Goal: Information Seeking & Learning: Learn about a topic

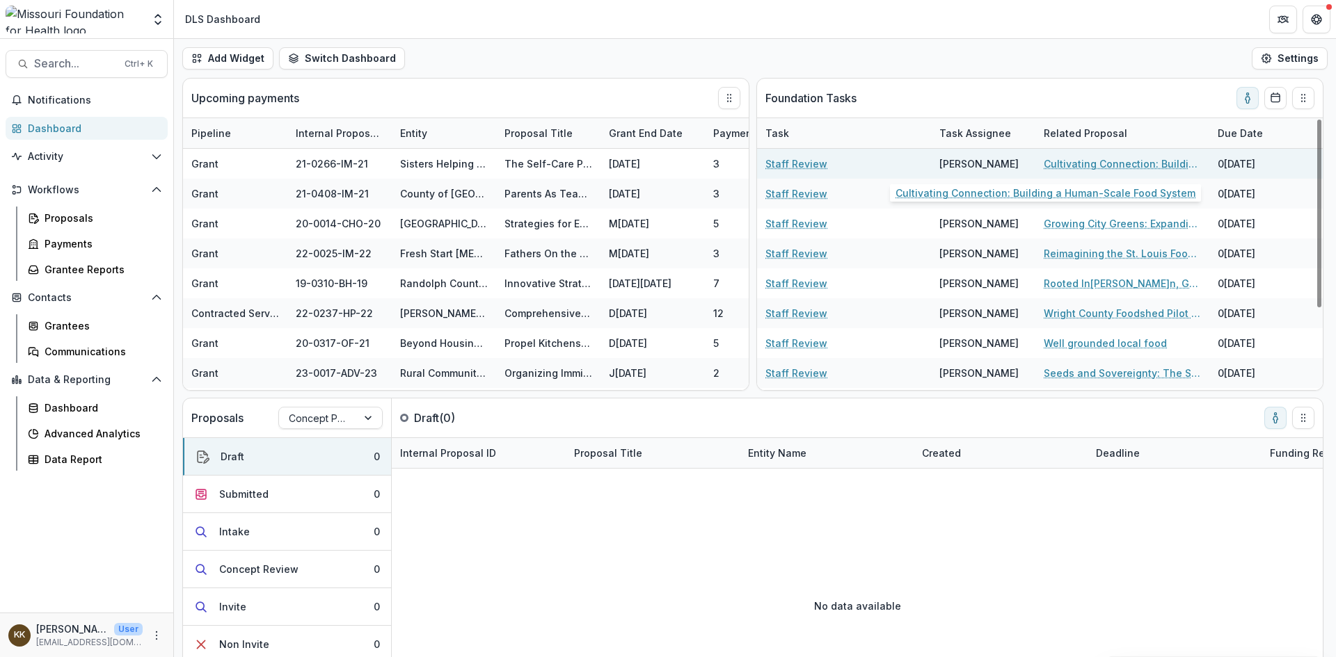
click at [1103, 163] on link "Cultivating Connection: Building a Human-Scale Food System" at bounding box center [1121, 164] width 157 height 15
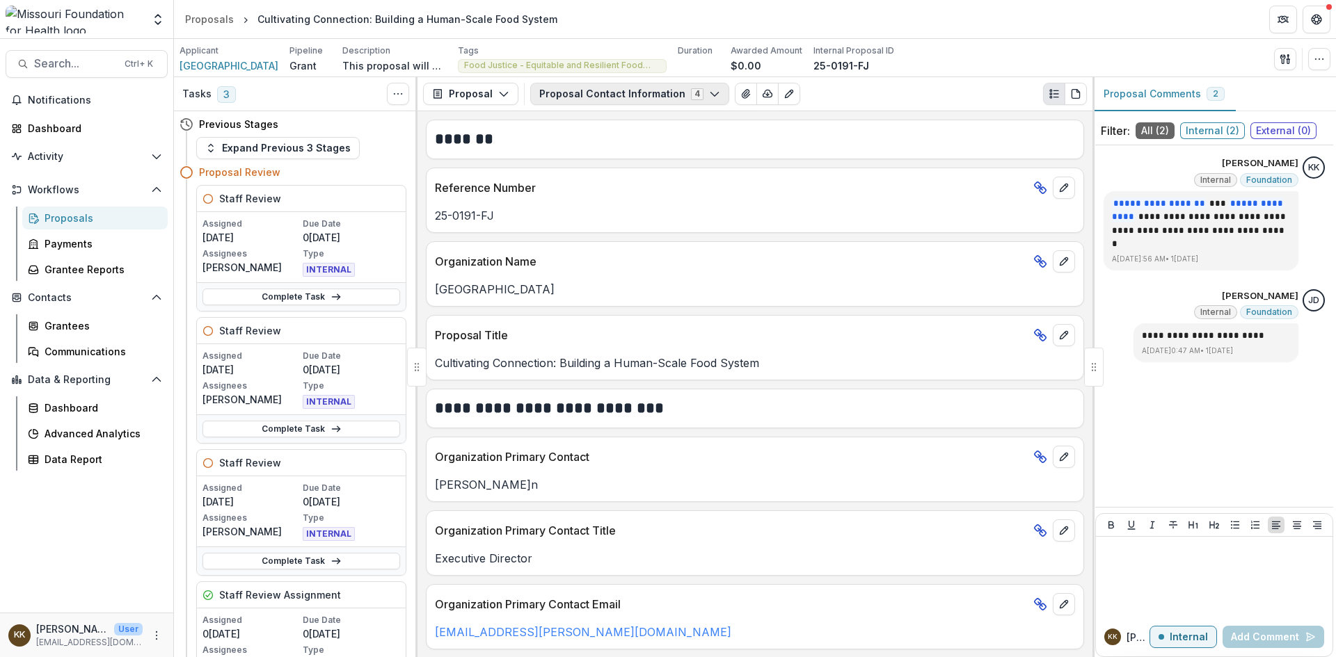
click at [611, 92] on button "Proposal Contact Information 4" at bounding box center [629, 94] width 199 height 22
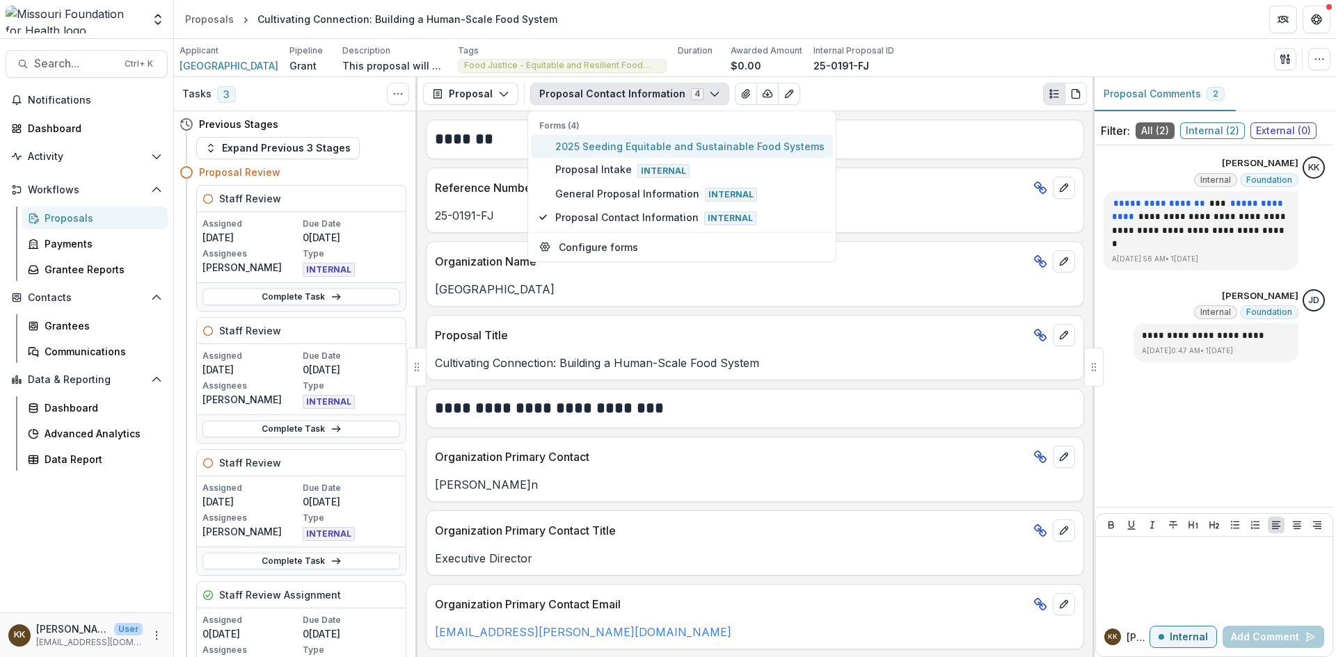
click at [604, 147] on span "2025 Seeding Equitable and Sustainable Food Systems" at bounding box center [689, 146] width 269 height 15
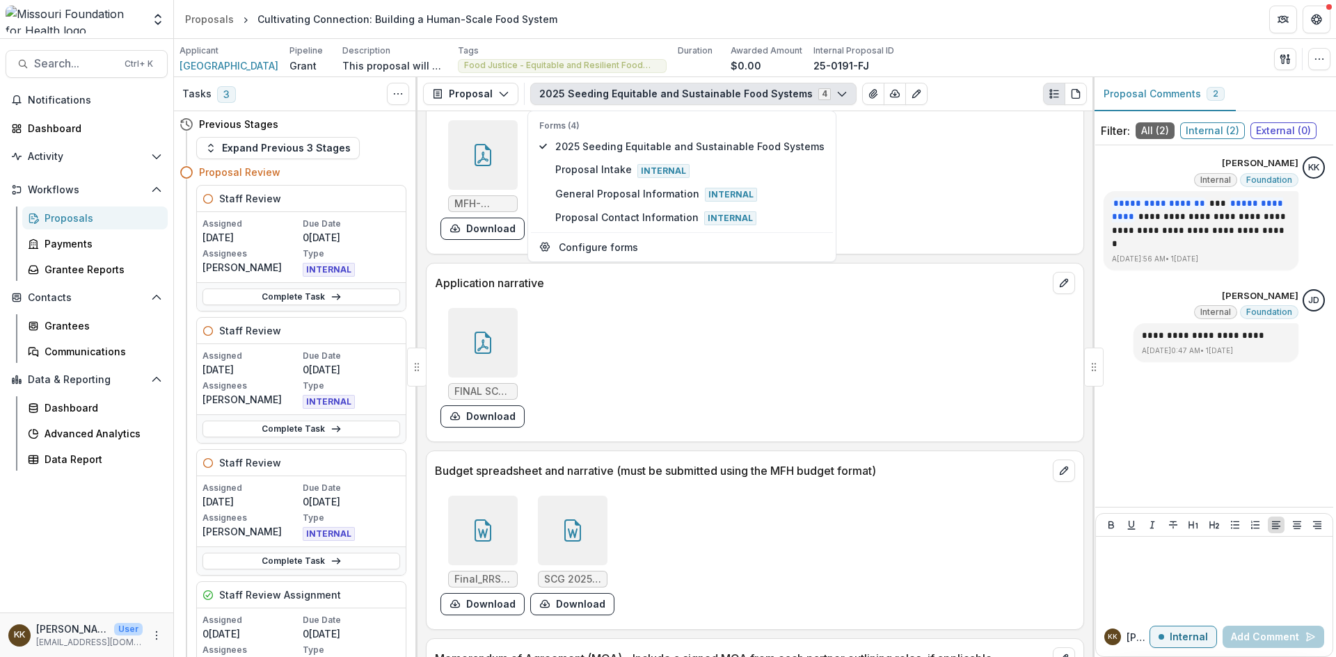
scroll to position [4521, 0]
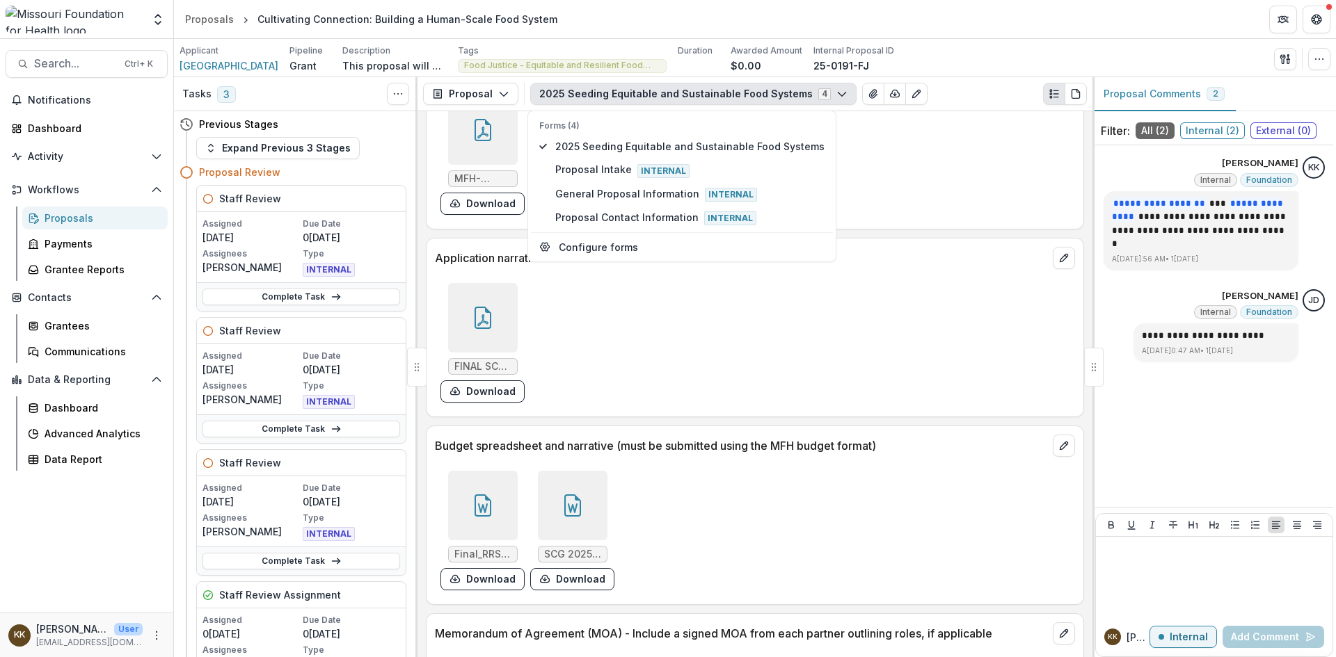
click at [477, 495] on icon at bounding box center [483, 506] width 22 height 22
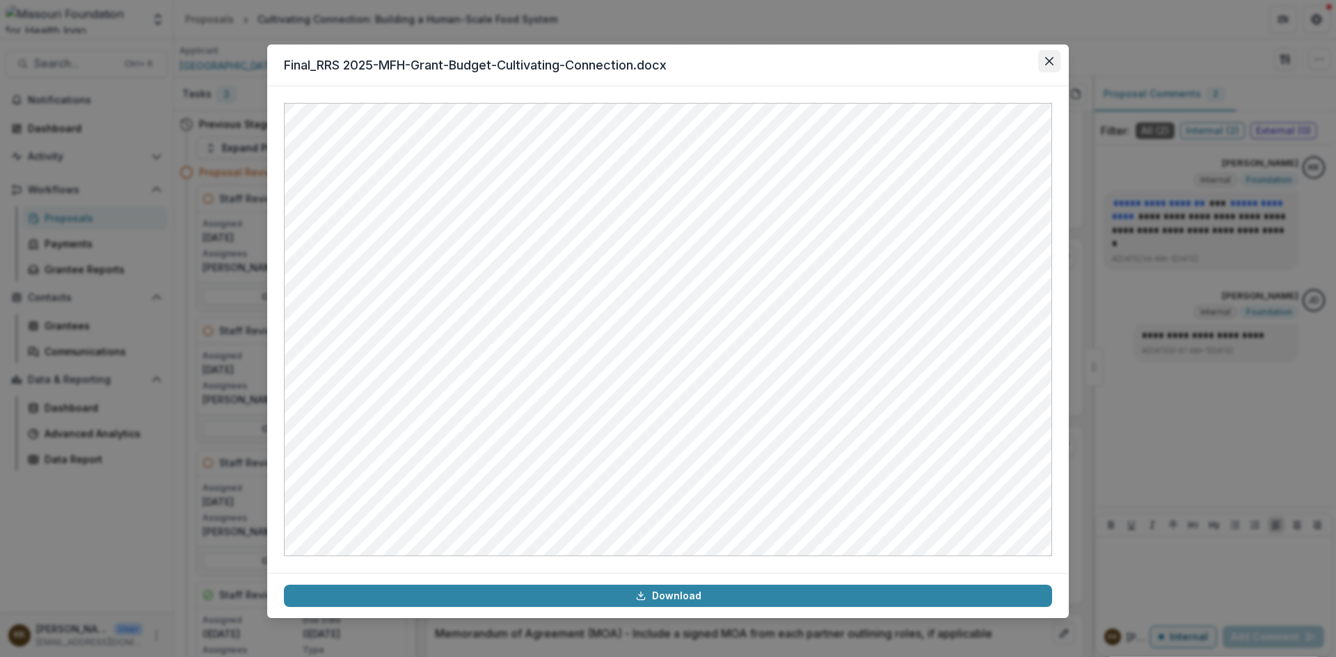
click at [1048, 59] on icon "Close" at bounding box center [1049, 61] width 8 height 8
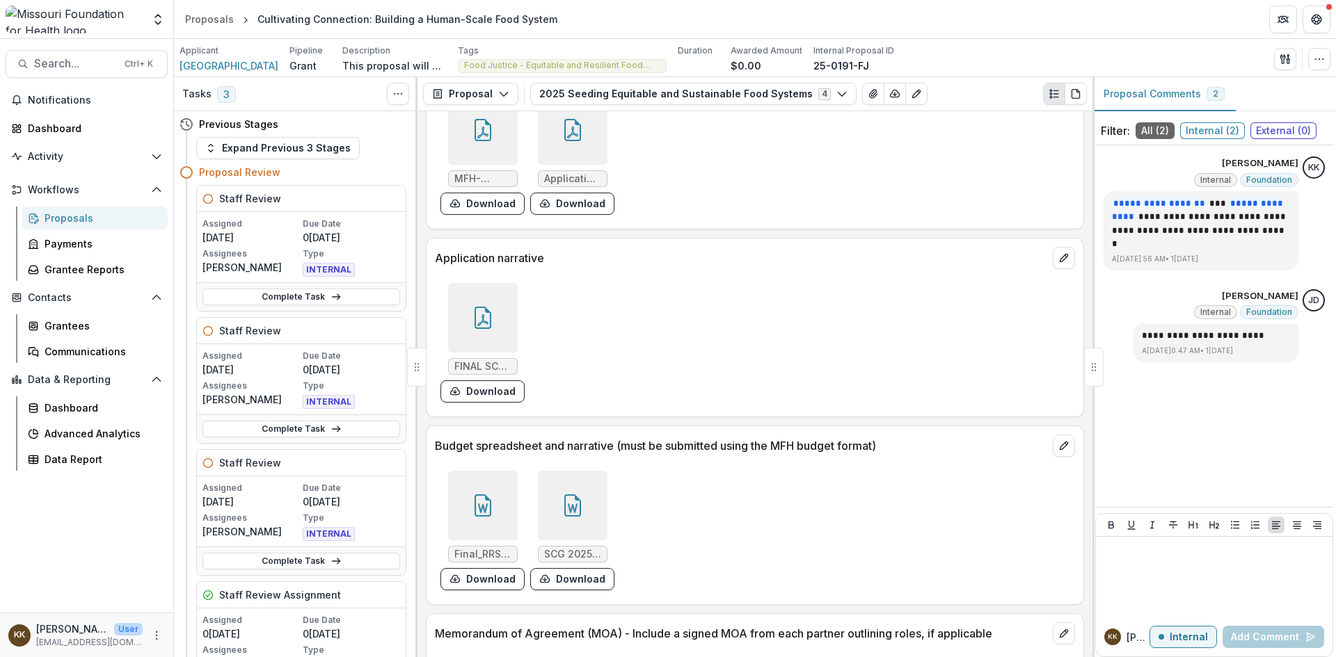
click at [562, 495] on icon at bounding box center [572, 506] width 22 height 22
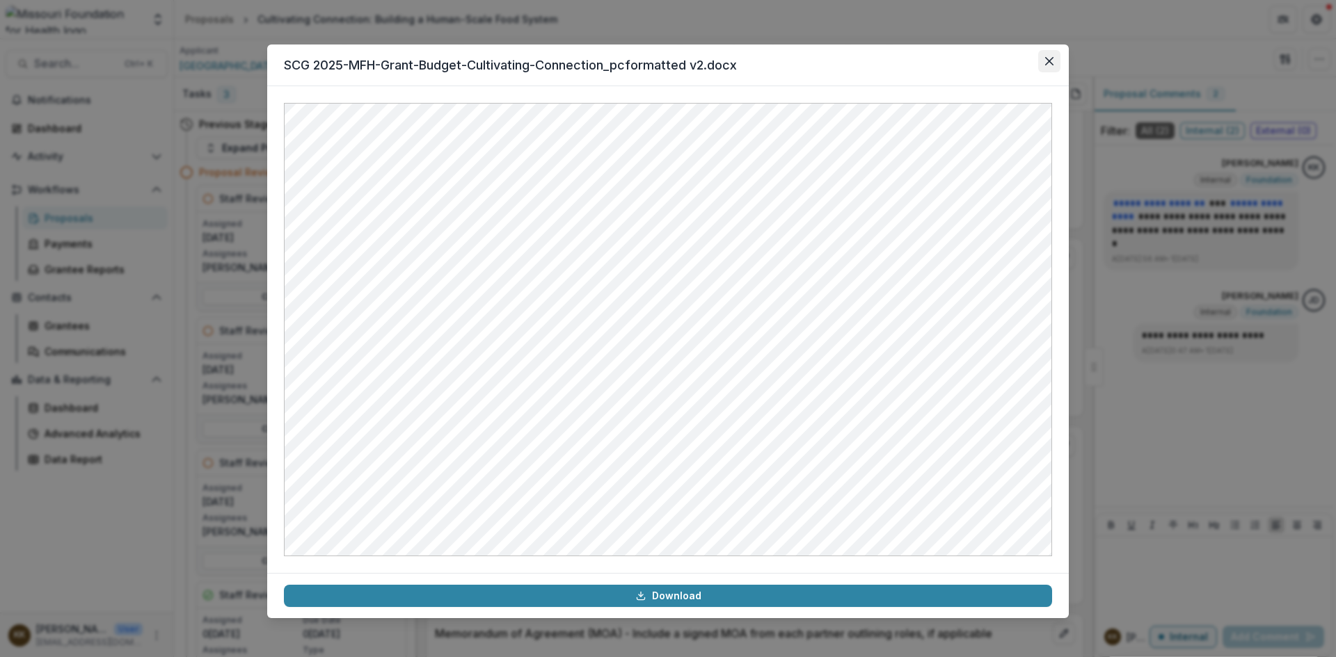
click at [1050, 62] on icon "Close" at bounding box center [1049, 61] width 8 height 8
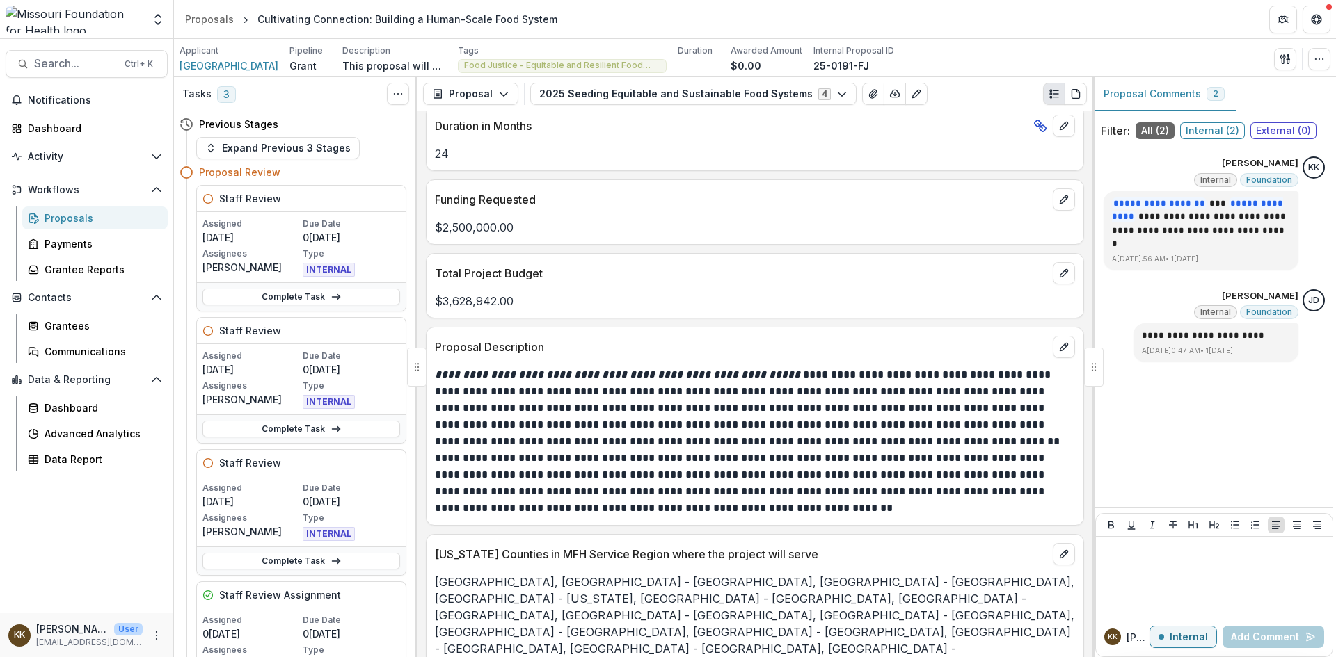
scroll to position [3614, 0]
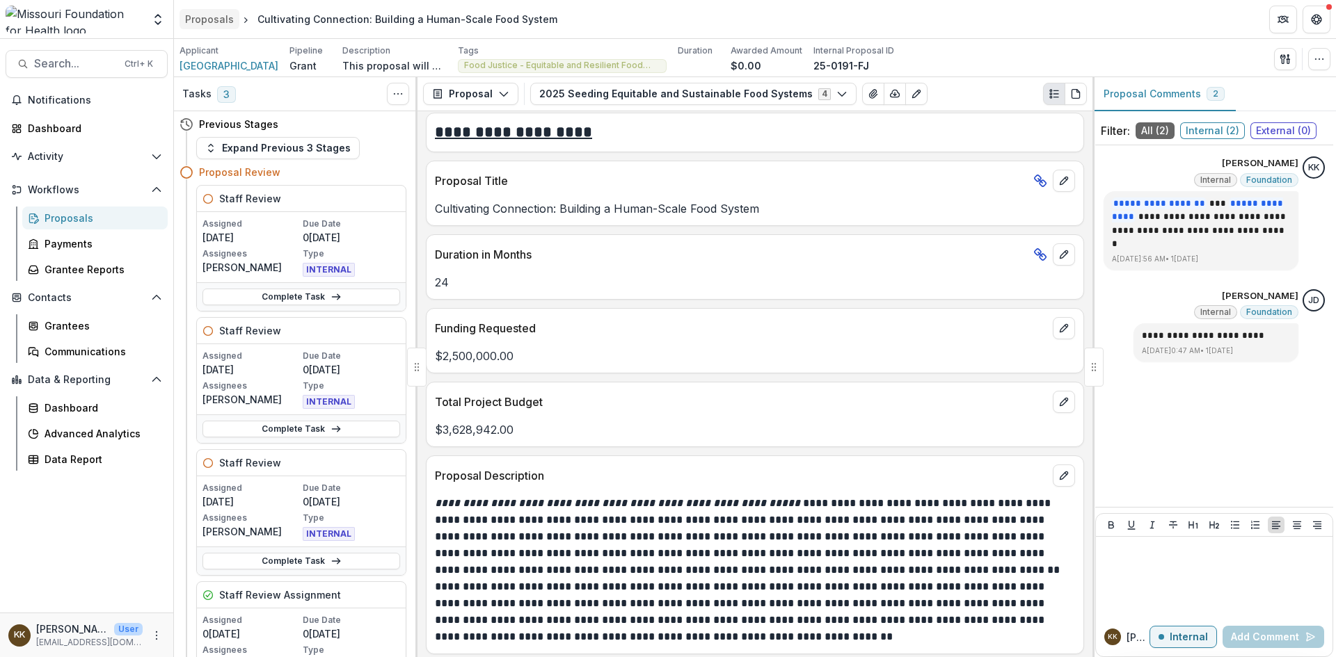
click at [205, 20] on div "Proposals" at bounding box center [209, 19] width 49 height 15
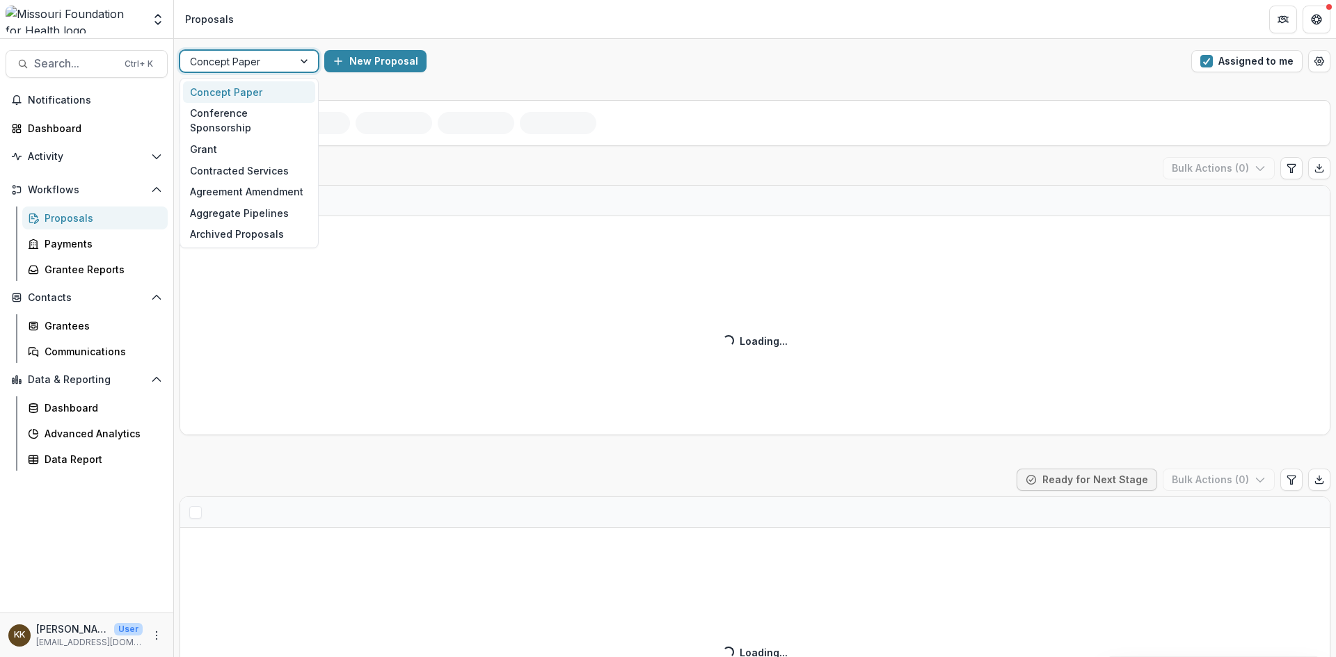
click at [257, 61] on div at bounding box center [236, 61] width 93 height 17
click at [214, 138] on div "Grant" at bounding box center [249, 149] width 132 height 22
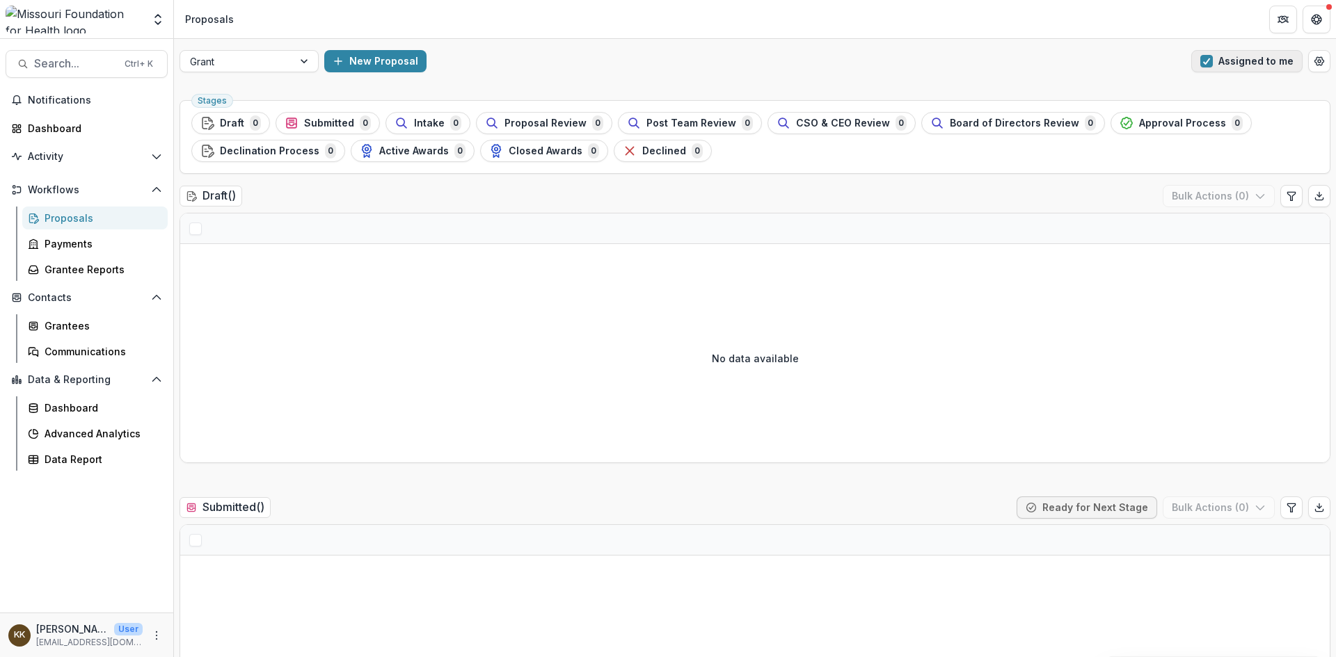
click at [1219, 62] on button "Assigned to me" at bounding box center [1246, 61] width 111 height 22
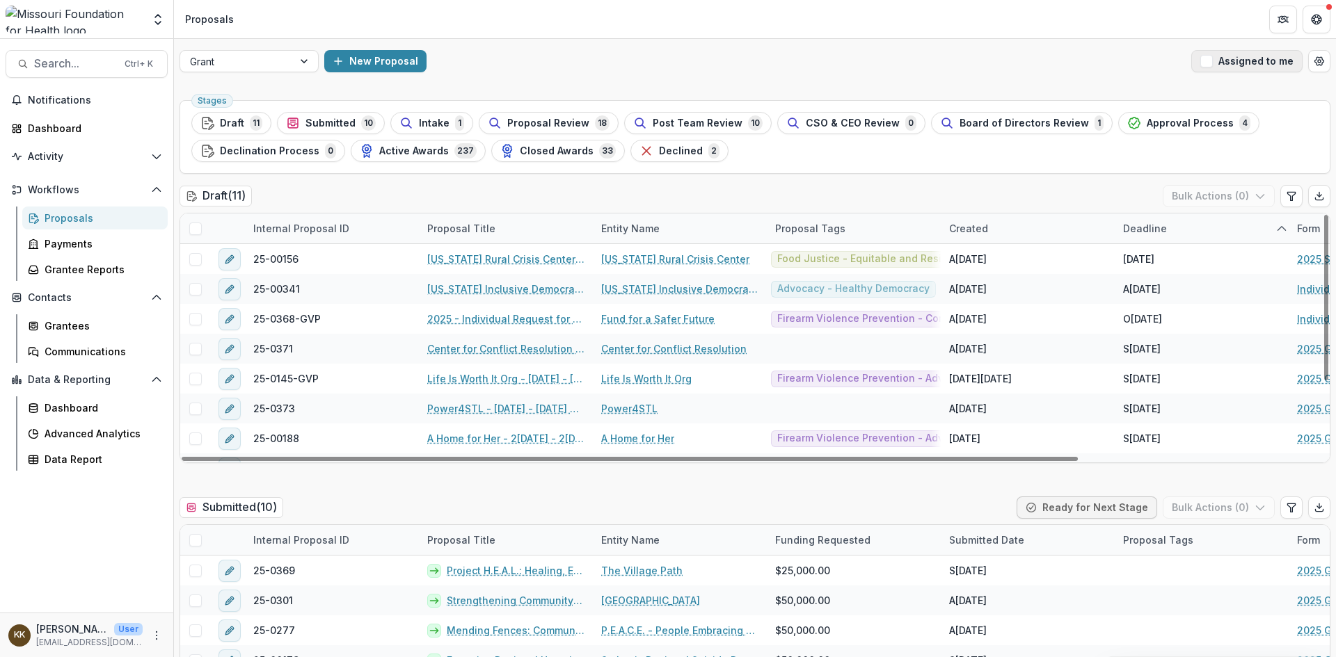
click at [1205, 63] on span "button" at bounding box center [1206, 61] width 13 height 13
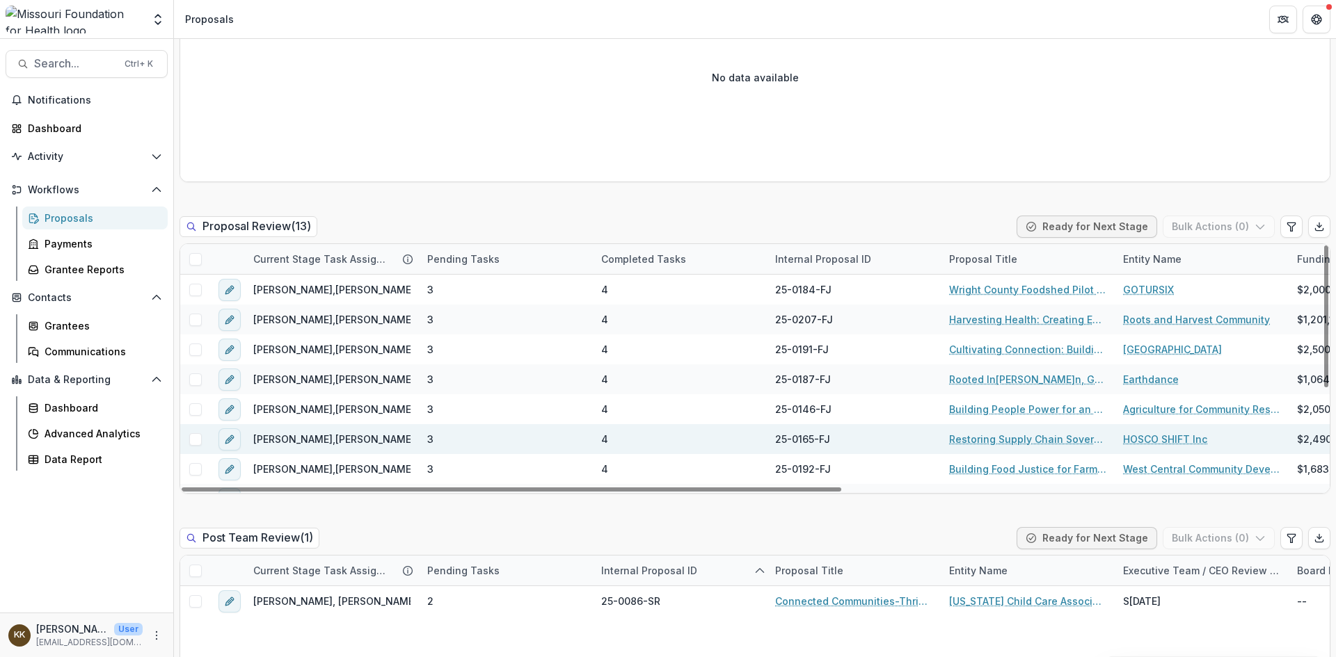
scroll to position [70, 0]
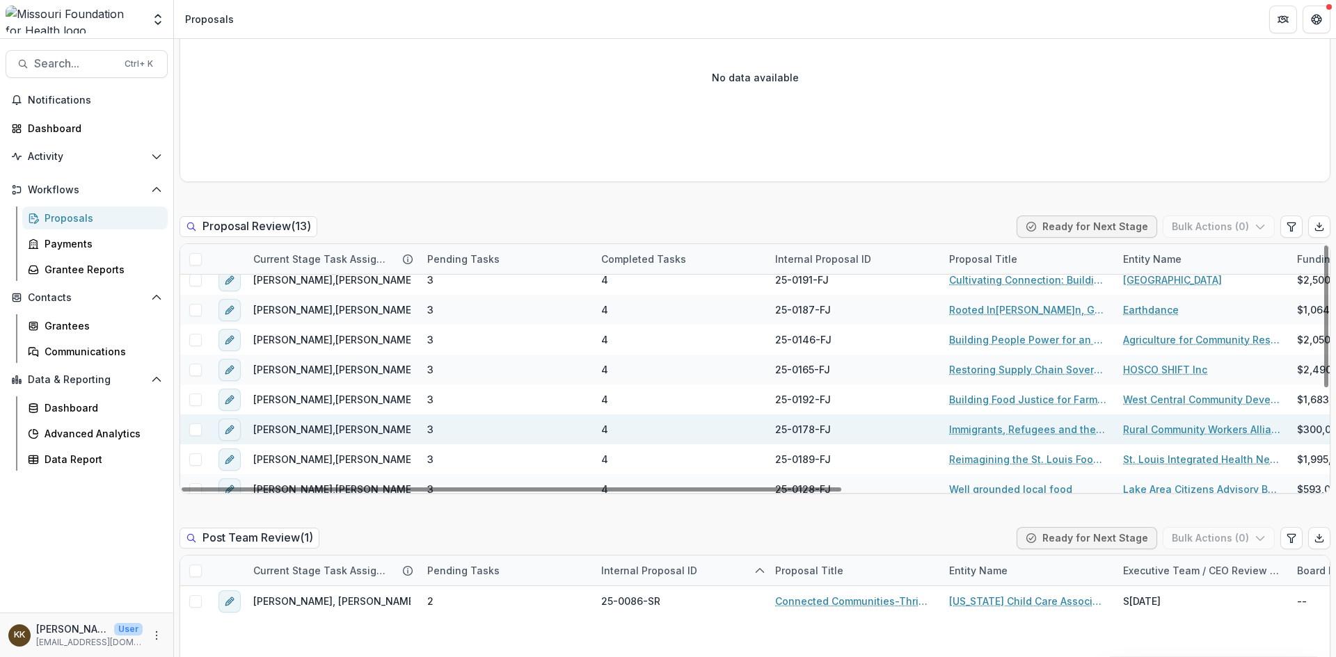
click at [1022, 431] on link "Immigrants, Refugees and the Food Chain Supply in [GEOGRAPHIC_DATA]." at bounding box center [1027, 429] width 157 height 15
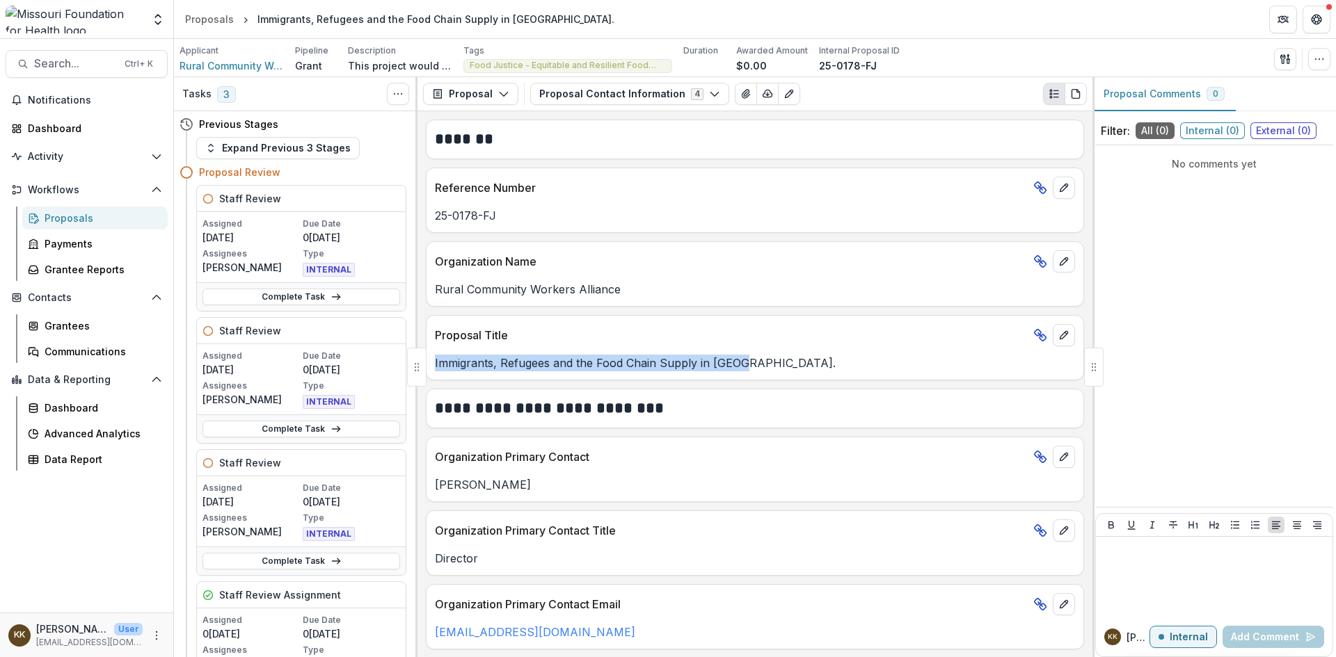
drag, startPoint x: 747, startPoint y: 361, endPoint x: 435, endPoint y: 368, distance: 311.7
click at [435, 368] on p "Immigrants, Refugees and the Food Chain Supply in [GEOGRAPHIC_DATA]." at bounding box center [755, 363] width 640 height 17
copy p "Immigrants, Refugees and the Food Chain Supply in [GEOGRAPHIC_DATA]"
click at [614, 94] on button "Proposal Contact Information 4" at bounding box center [629, 94] width 199 height 22
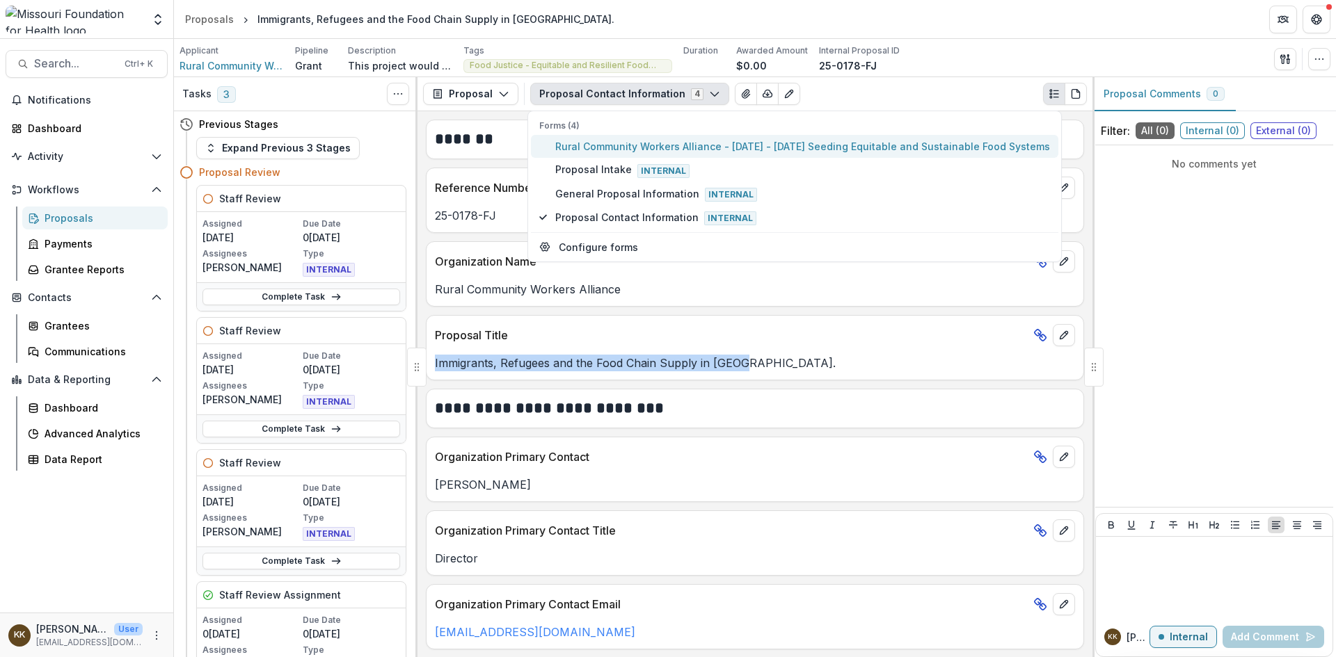
click at [615, 145] on span "Rural Community Workers Alliance - [DATE] - [DATE] Seeding Equitable and Sustai…" at bounding box center [802, 146] width 495 height 15
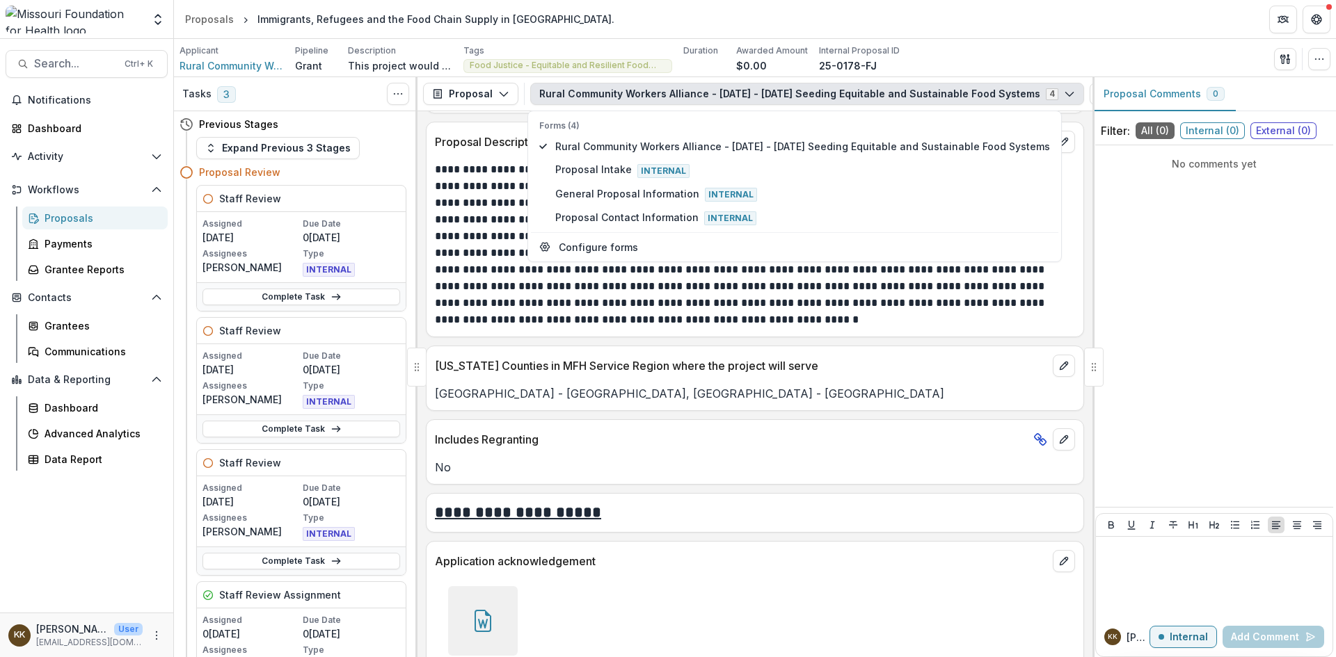
scroll to position [6191, 0]
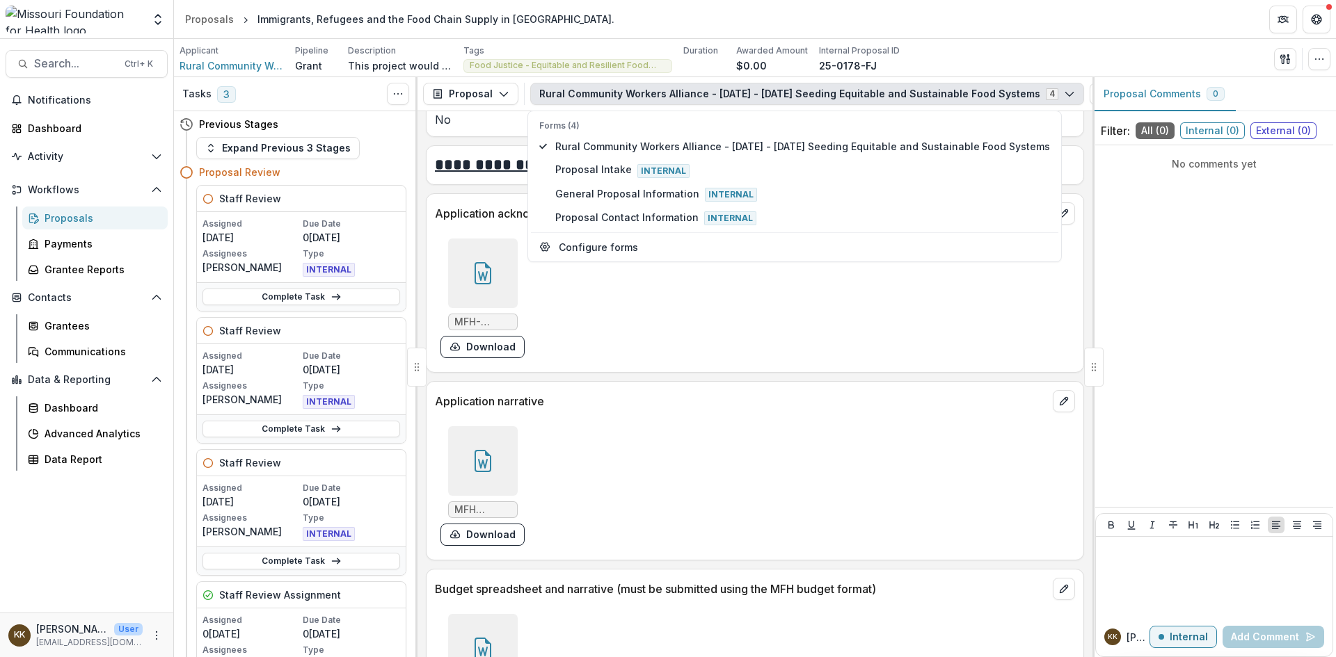
click at [488, 449] on div at bounding box center [483, 461] width 70 height 70
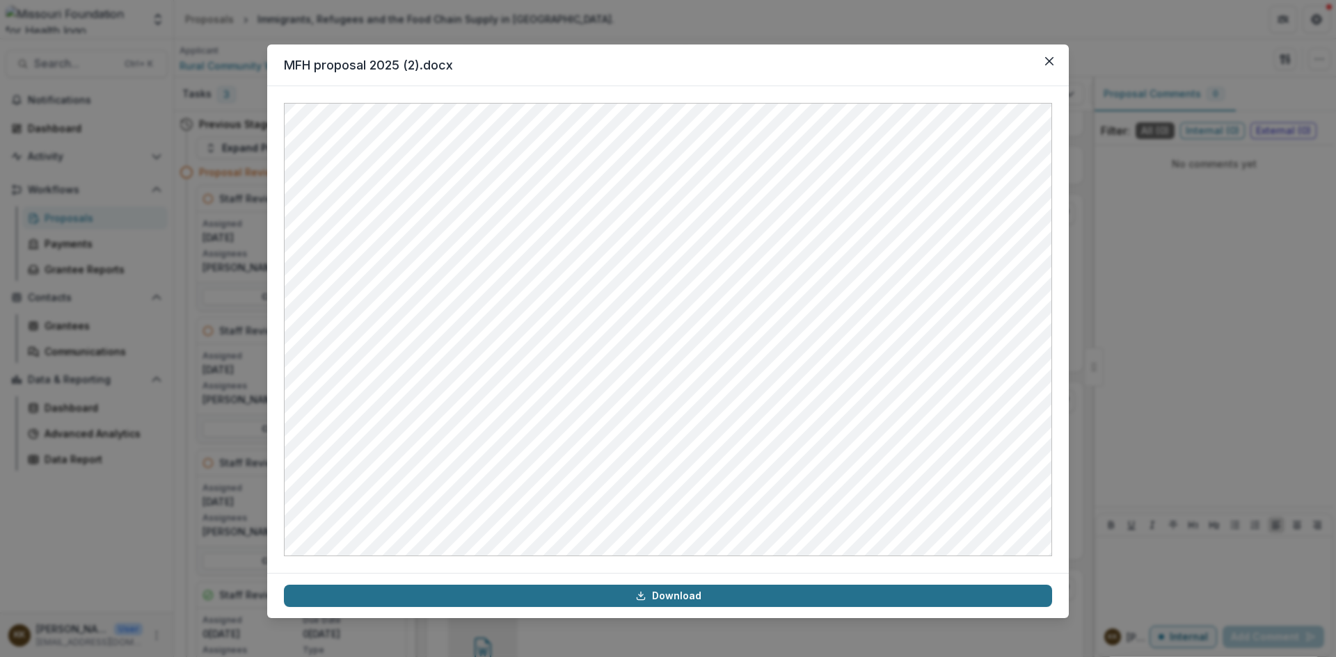
click at [668, 595] on link "Download" at bounding box center [668, 596] width 768 height 22
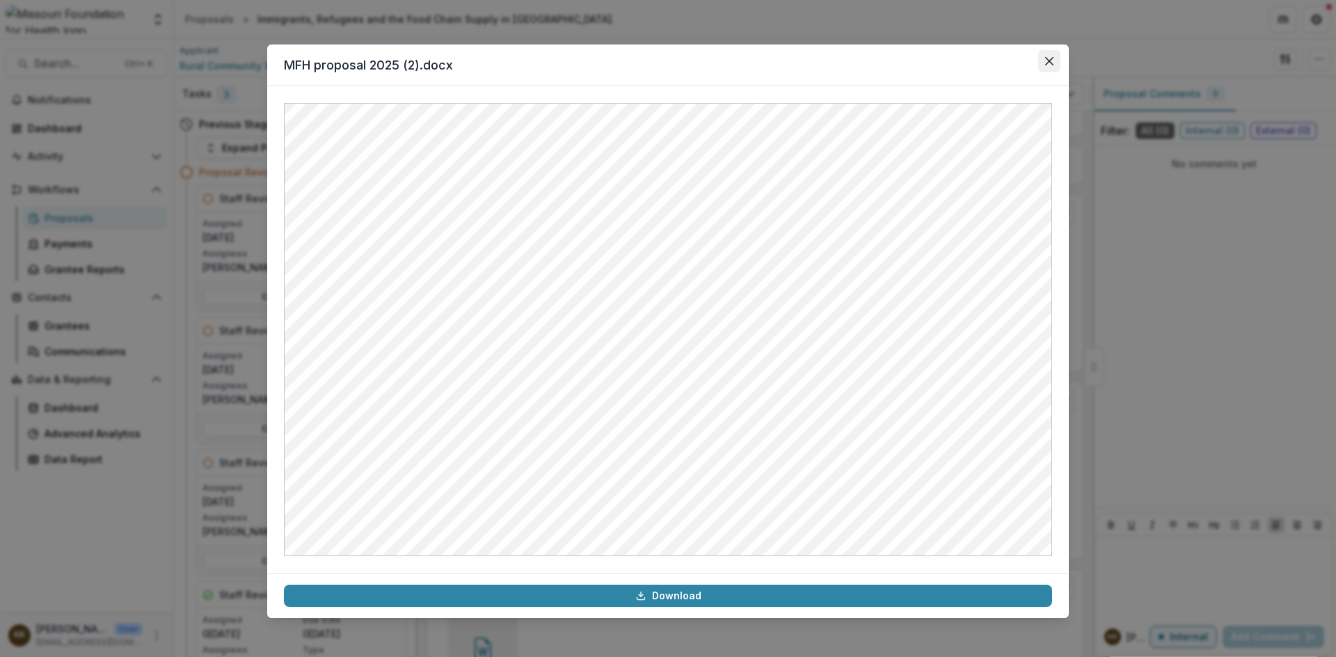
click at [1046, 65] on button "Close" at bounding box center [1049, 61] width 22 height 22
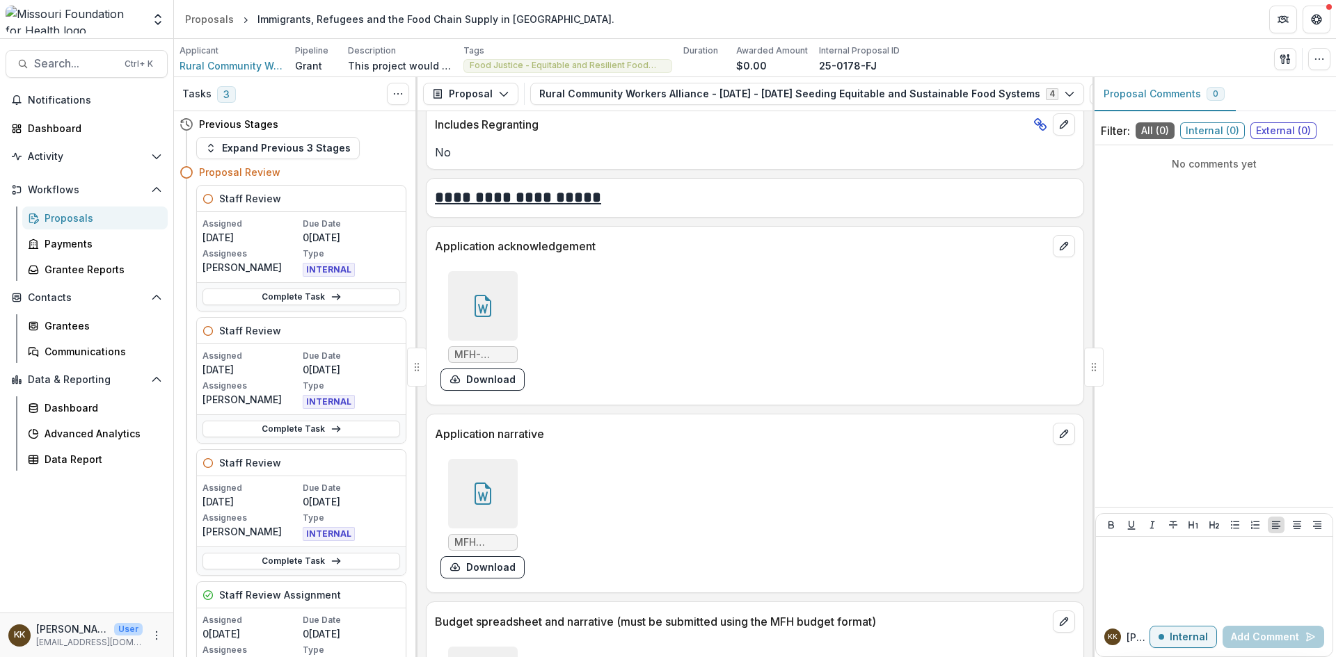
scroll to position [6121, 0]
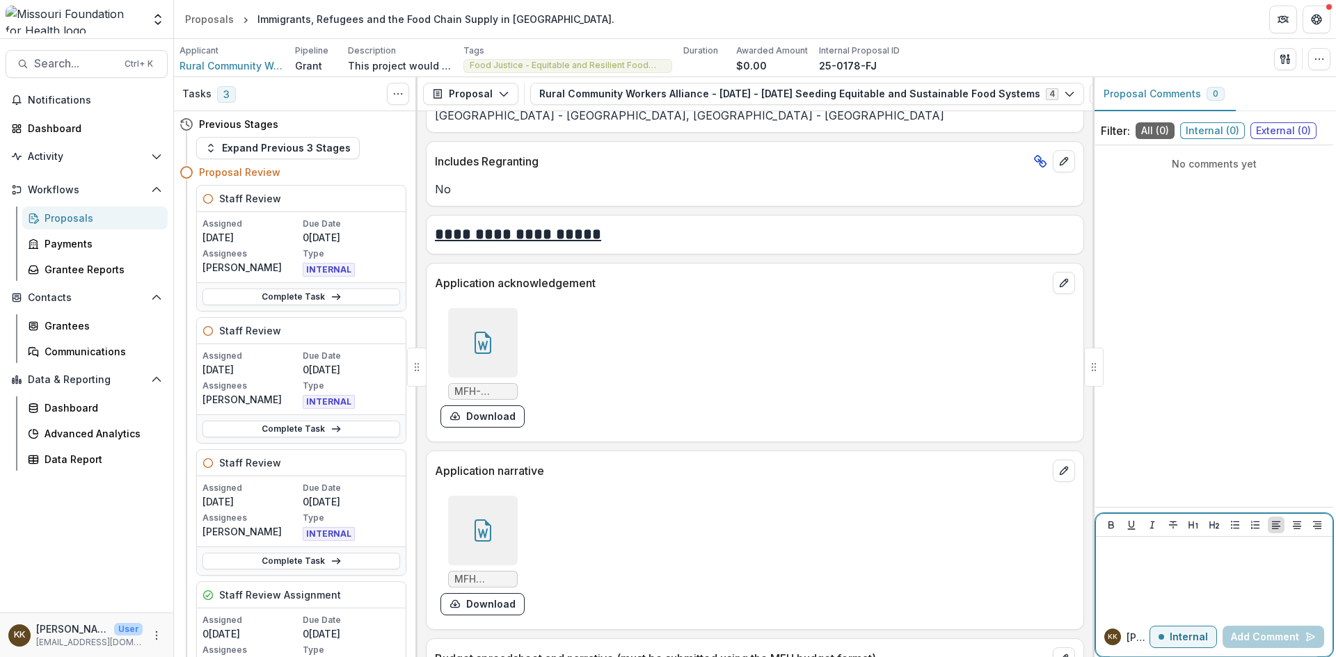
click at [1130, 562] on div at bounding box center [1213, 578] width 225 height 70
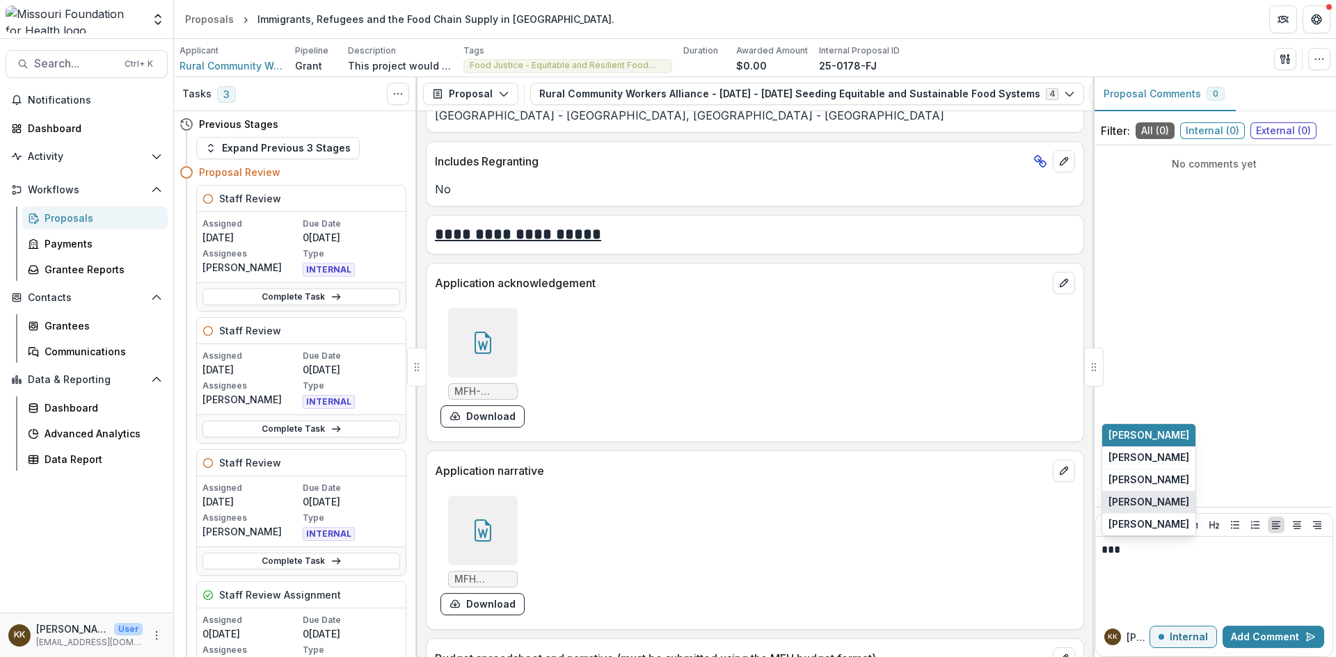
click at [1178, 501] on button "[PERSON_NAME]" at bounding box center [1148, 502] width 93 height 22
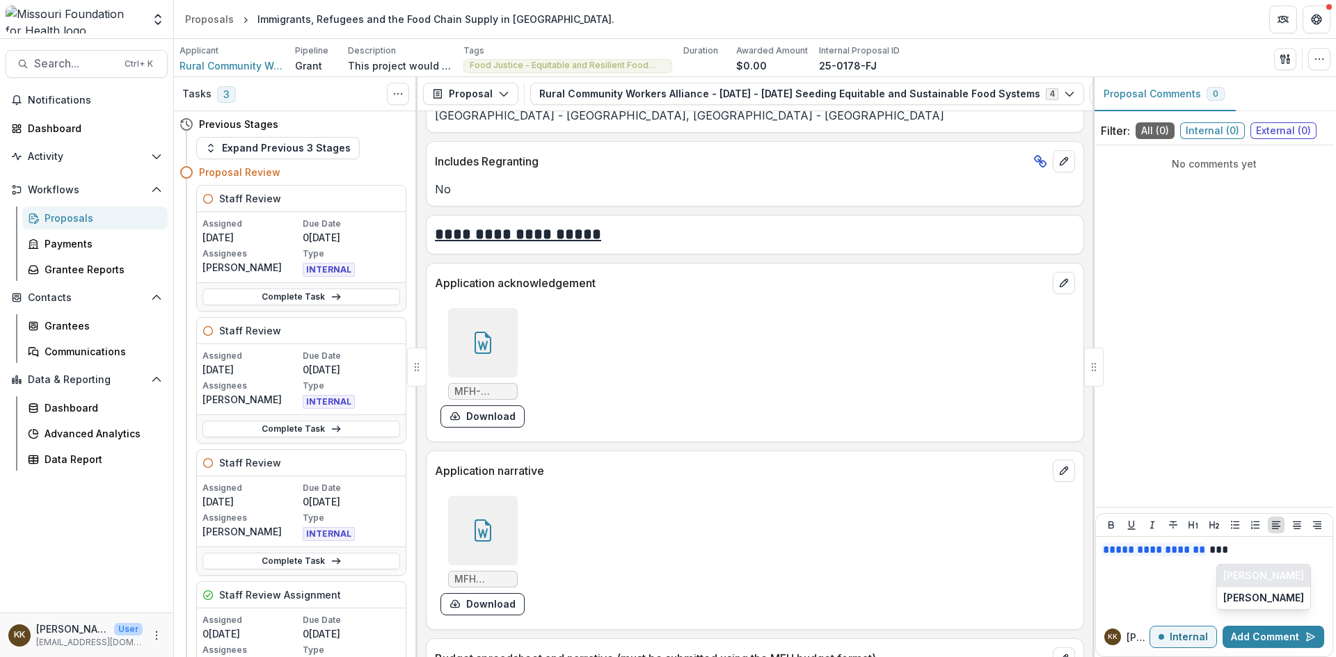
click at [1251, 574] on button "[PERSON_NAME]" at bounding box center [1263, 576] width 93 height 22
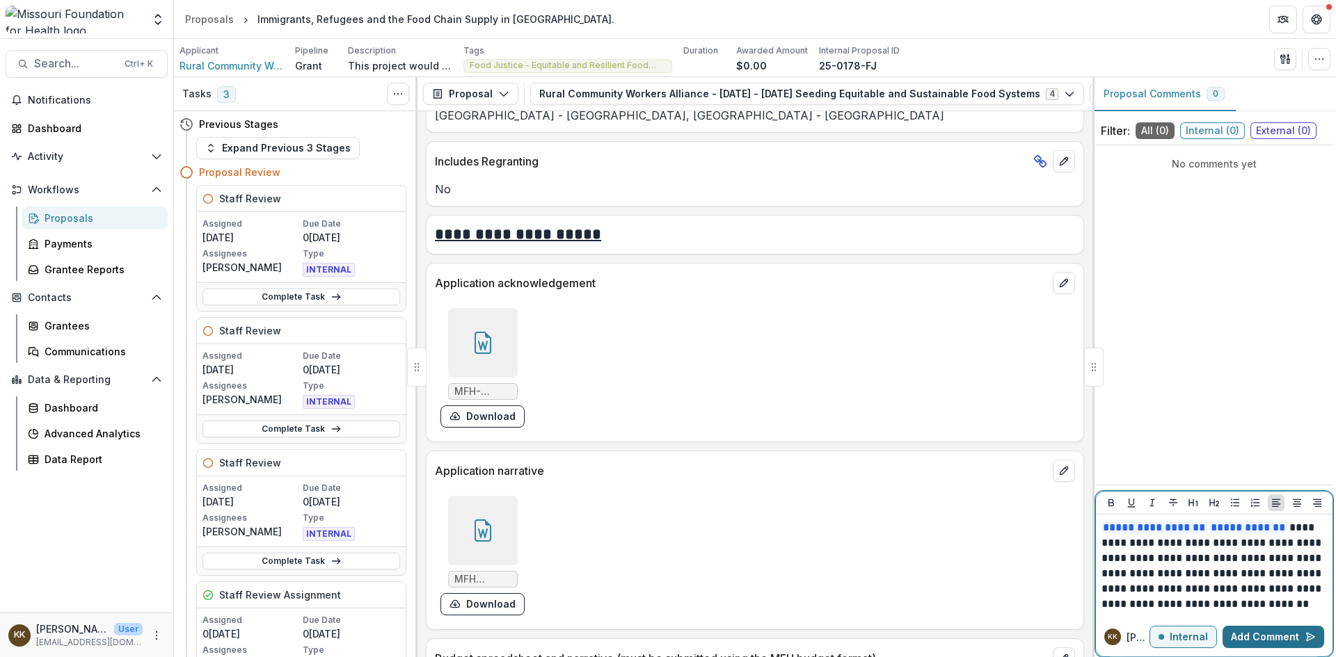
click at [1253, 634] on button "Add Comment" at bounding box center [1273, 637] width 102 height 22
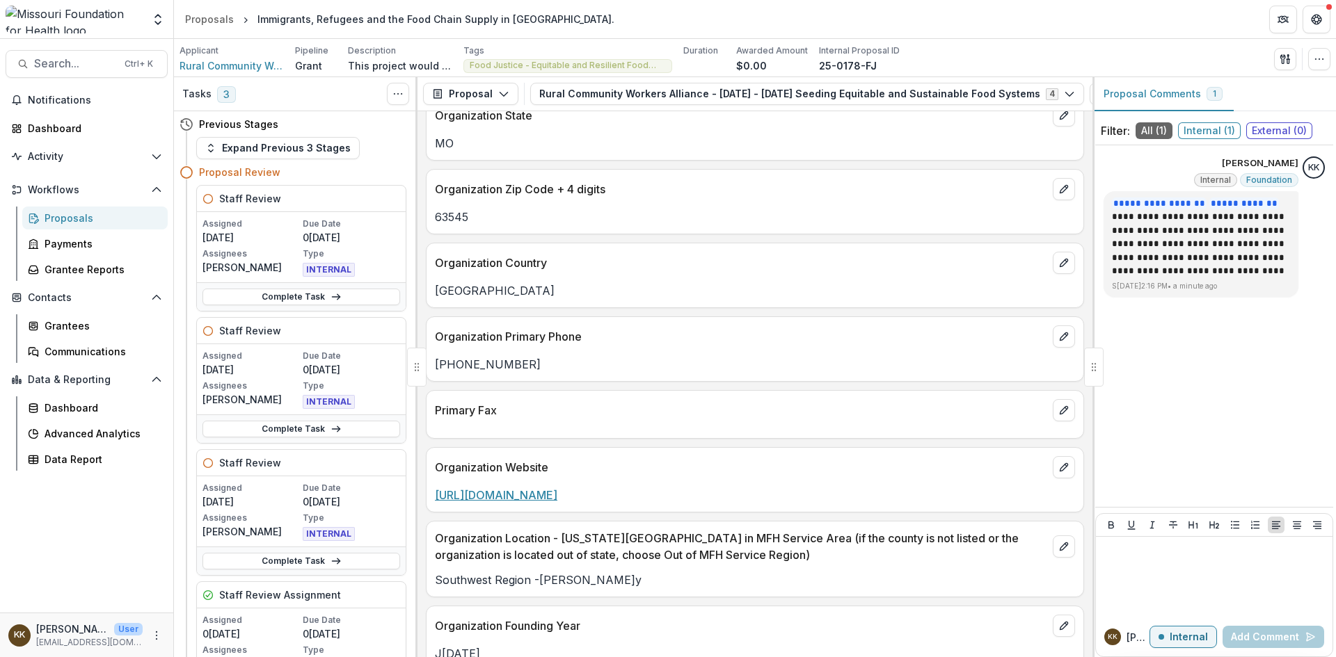
scroll to position [1530, 0]
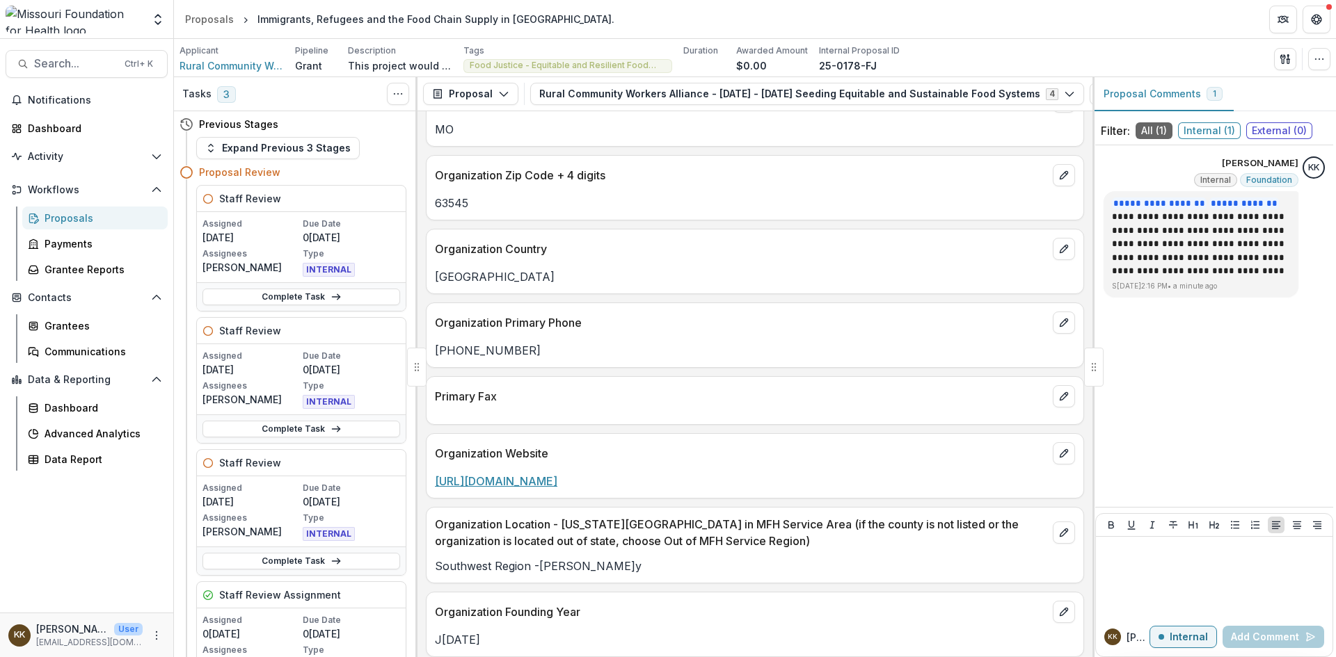
click at [552, 484] on link "[URL][DOMAIN_NAME]" at bounding box center [496, 481] width 122 height 14
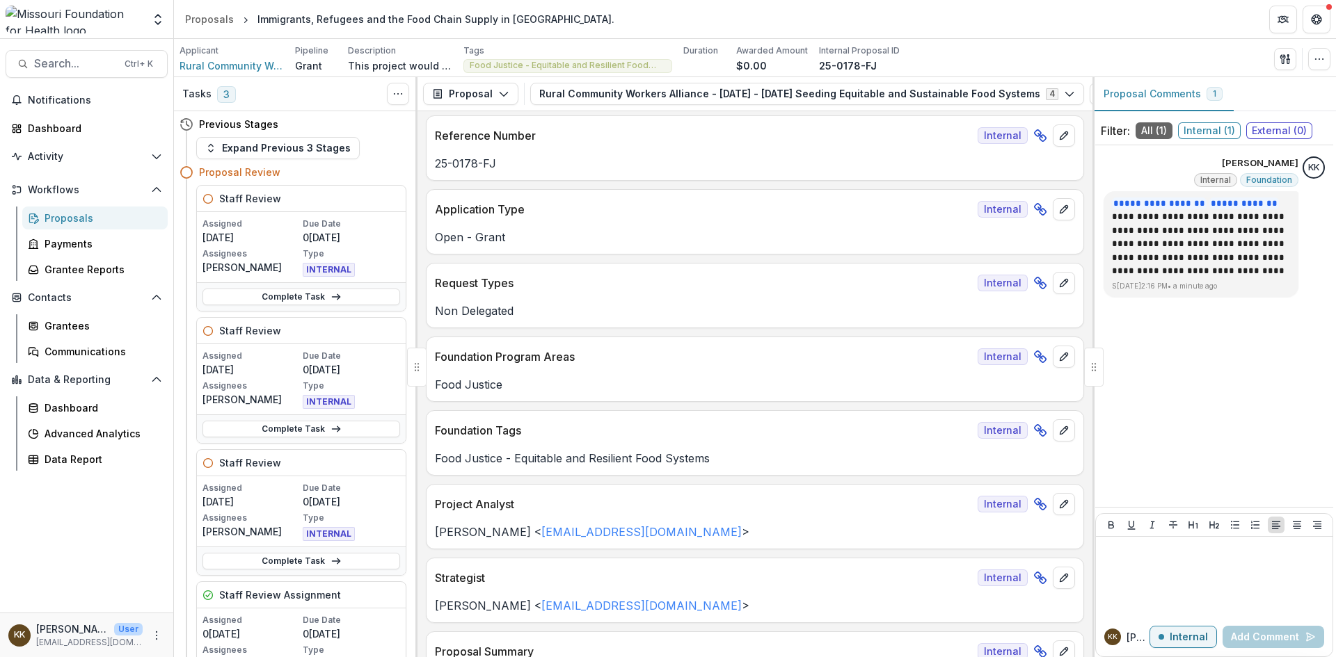
scroll to position [0, 0]
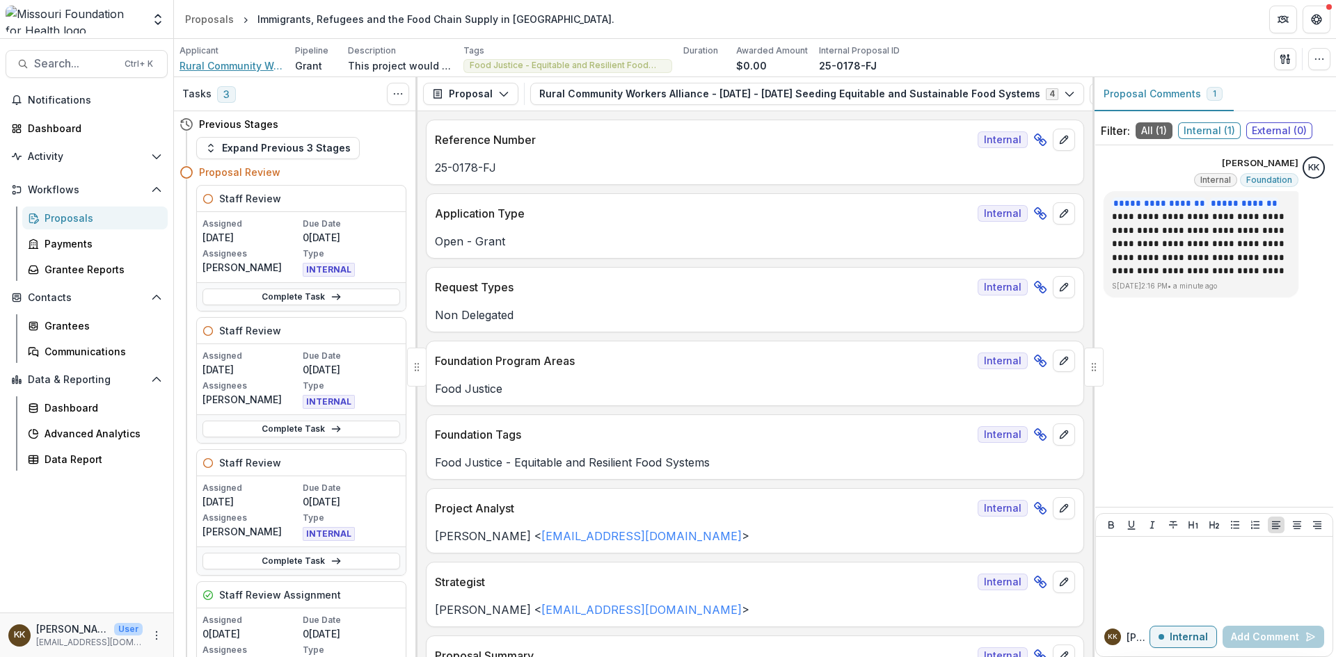
click at [239, 63] on span "Rural Community Workers Alliance" at bounding box center [231, 65] width 104 height 15
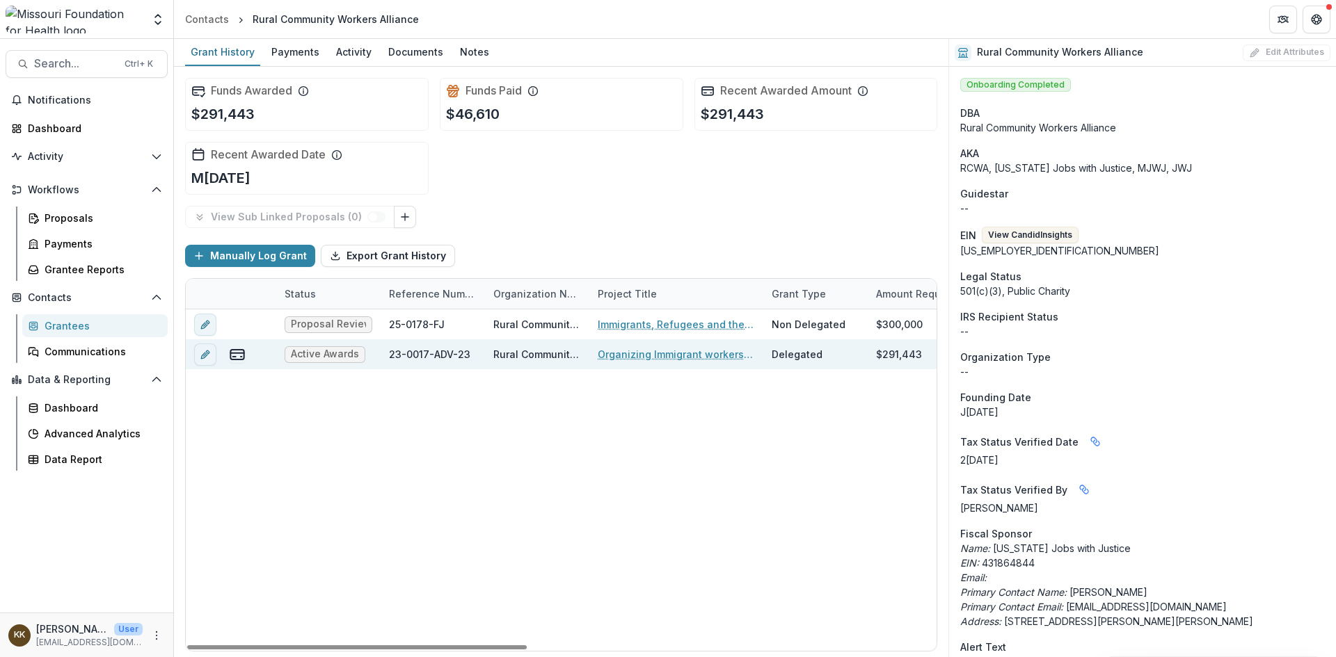
click at [412, 354] on div "23-0017-ADV-23" at bounding box center [429, 354] width 81 height 15
click at [321, 353] on span "Active Awards" at bounding box center [325, 354] width 68 height 12
click at [650, 357] on link "Organizing Immigrant workers in rural [US_STATE]" at bounding box center [676, 354] width 157 height 15
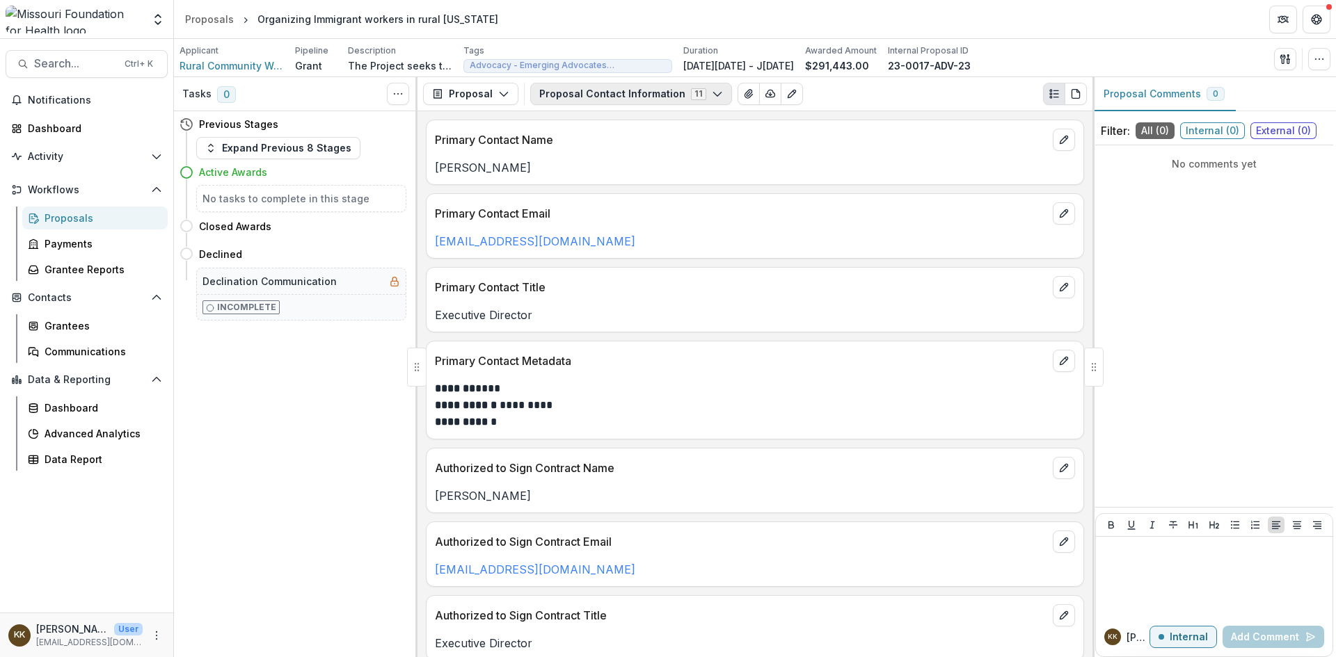
click at [598, 93] on button "Proposal Contact Information 11" at bounding box center [631, 94] width 202 height 22
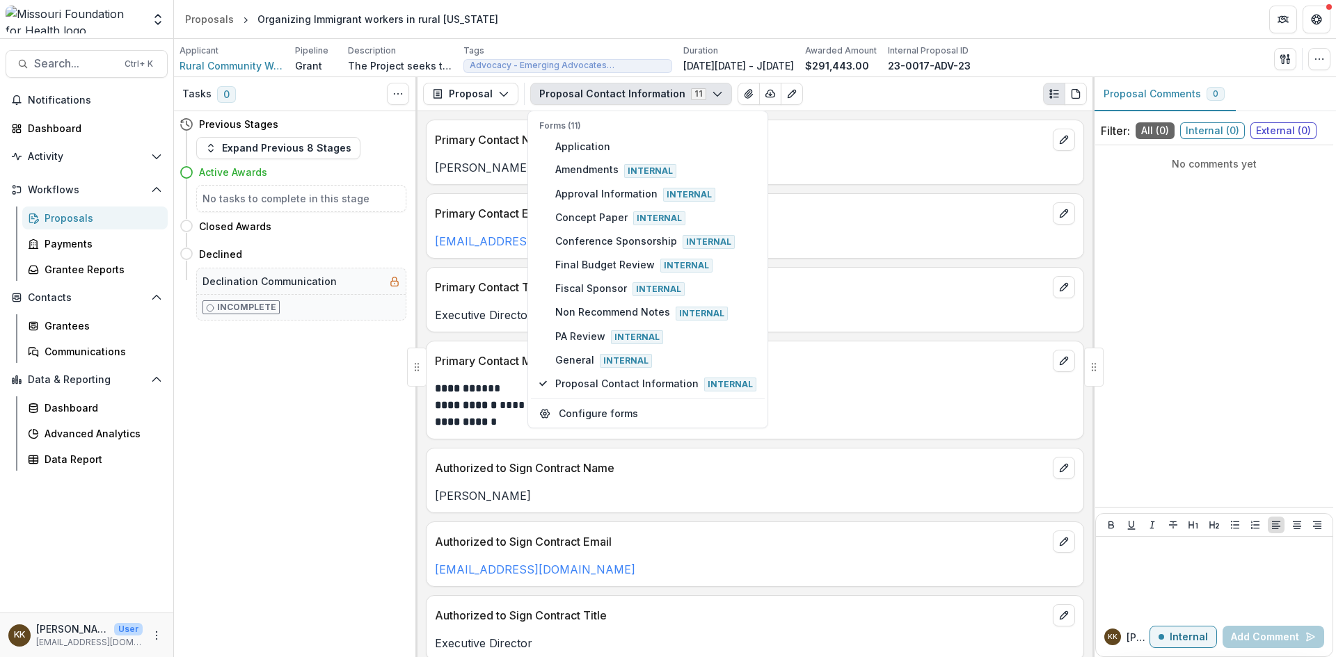
click at [598, 93] on button "Proposal Contact Information 11" at bounding box center [631, 94] width 202 height 22
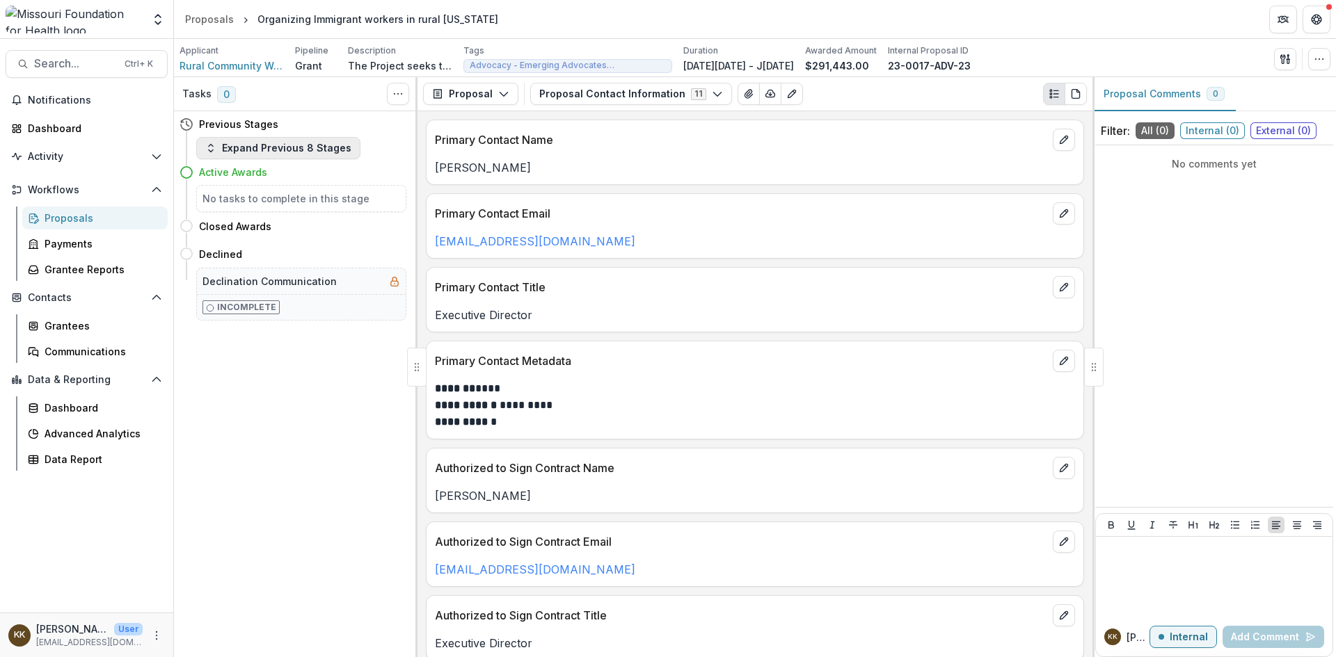
click at [286, 147] on button "Expand Previous 8 Stages" at bounding box center [278, 148] width 164 height 22
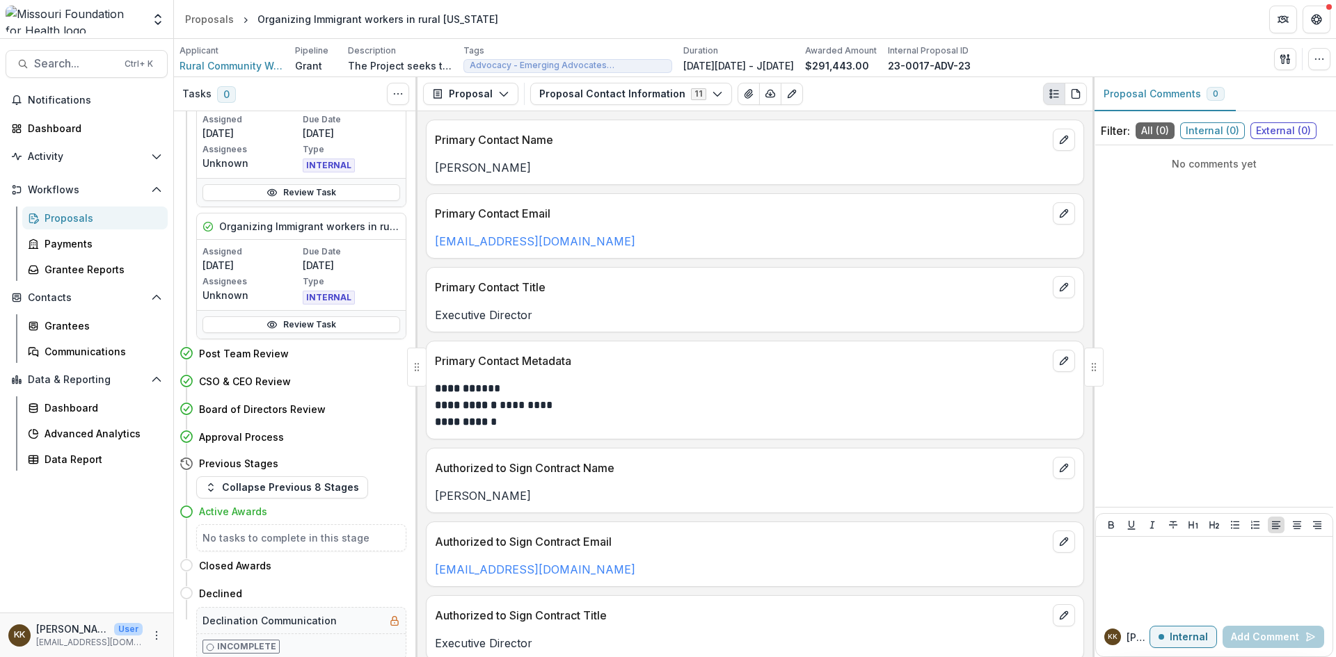
scroll to position [277, 0]
click at [249, 486] on button "Collapse Previous 8 Stages" at bounding box center [282, 485] width 172 height 22
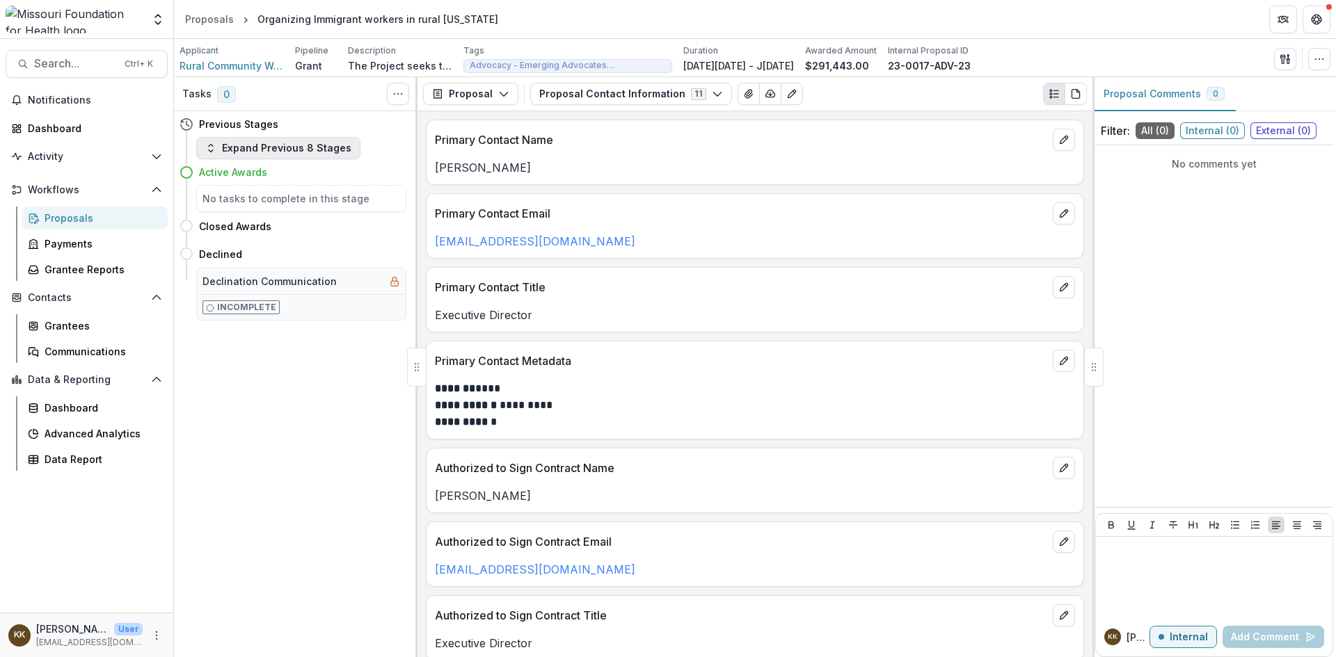
scroll to position [0, 0]
click at [203, 65] on span "Rural Community Workers Alliance" at bounding box center [231, 65] width 104 height 15
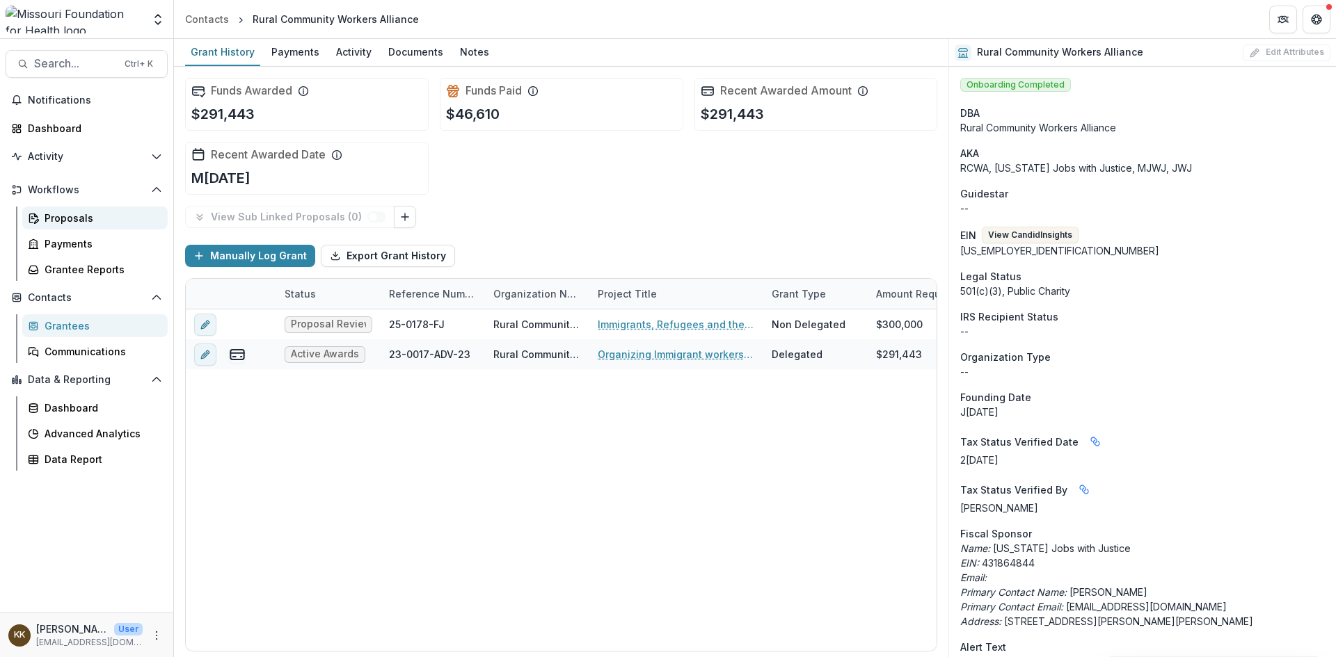
click at [72, 215] on div "Proposals" at bounding box center [101, 218] width 112 height 15
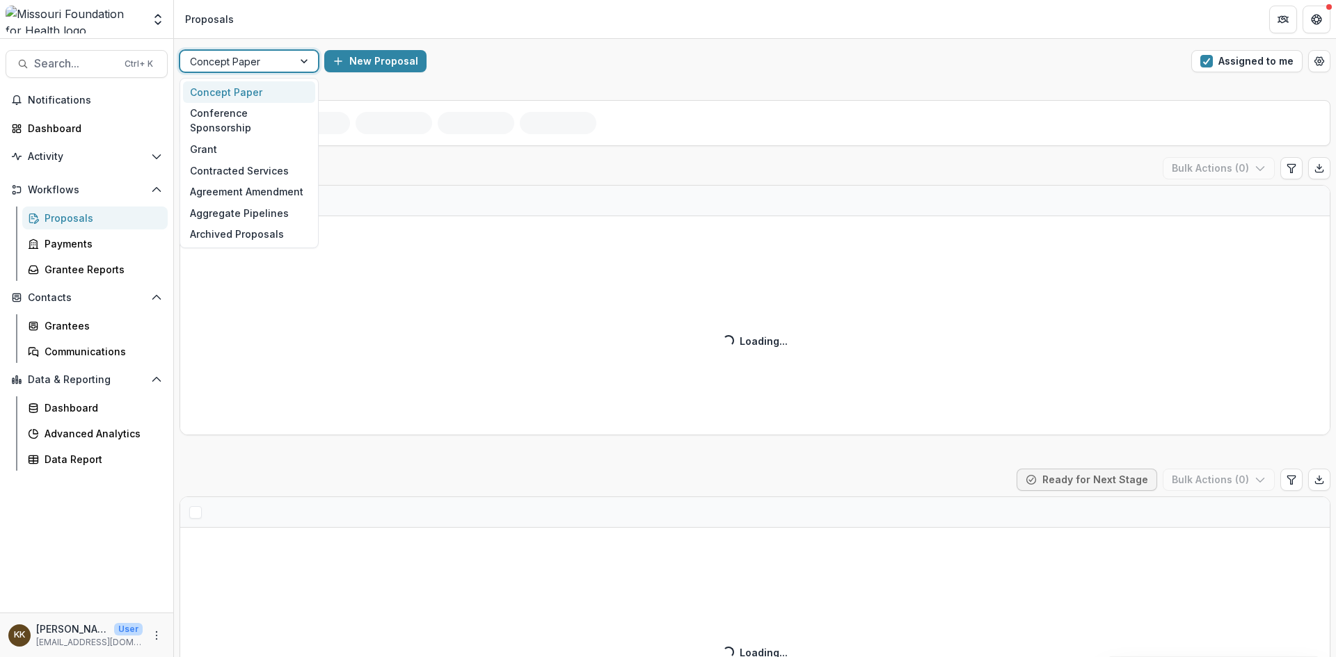
click at [271, 58] on div at bounding box center [236, 61] width 93 height 17
click at [225, 138] on div "Grant" at bounding box center [249, 149] width 132 height 22
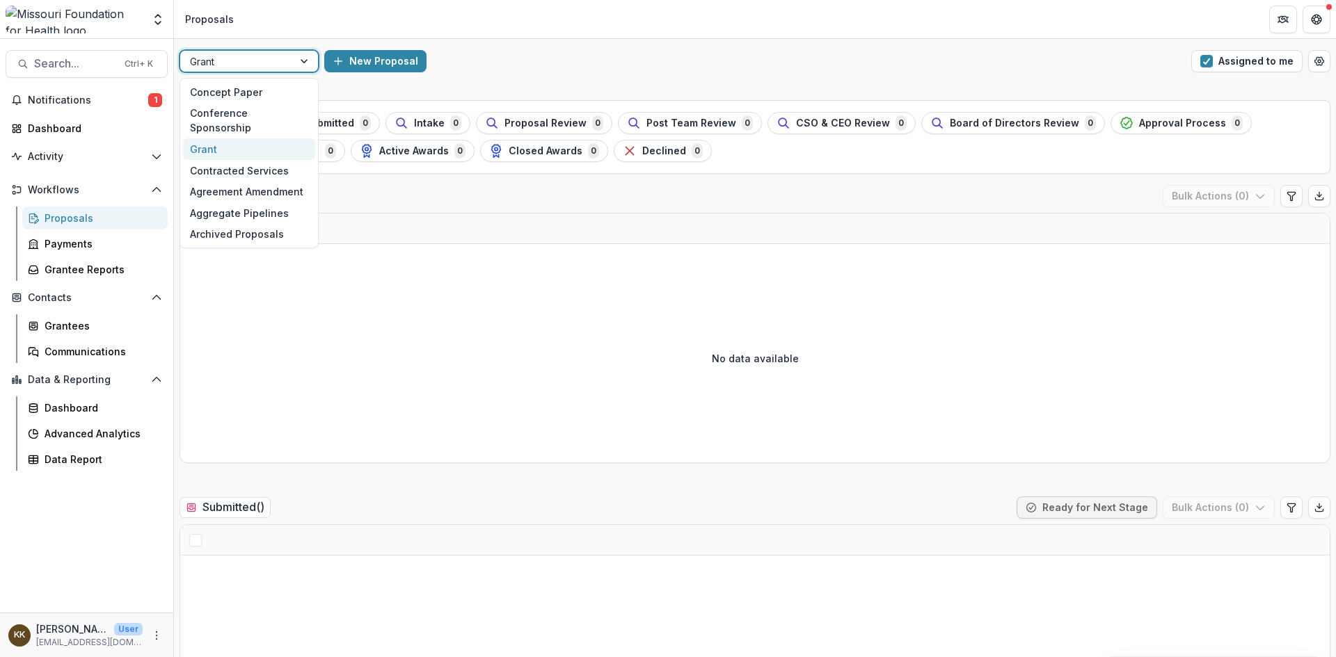
click at [251, 65] on div at bounding box center [236, 61] width 93 height 17
click at [226, 138] on div "Grant" at bounding box center [249, 149] width 132 height 22
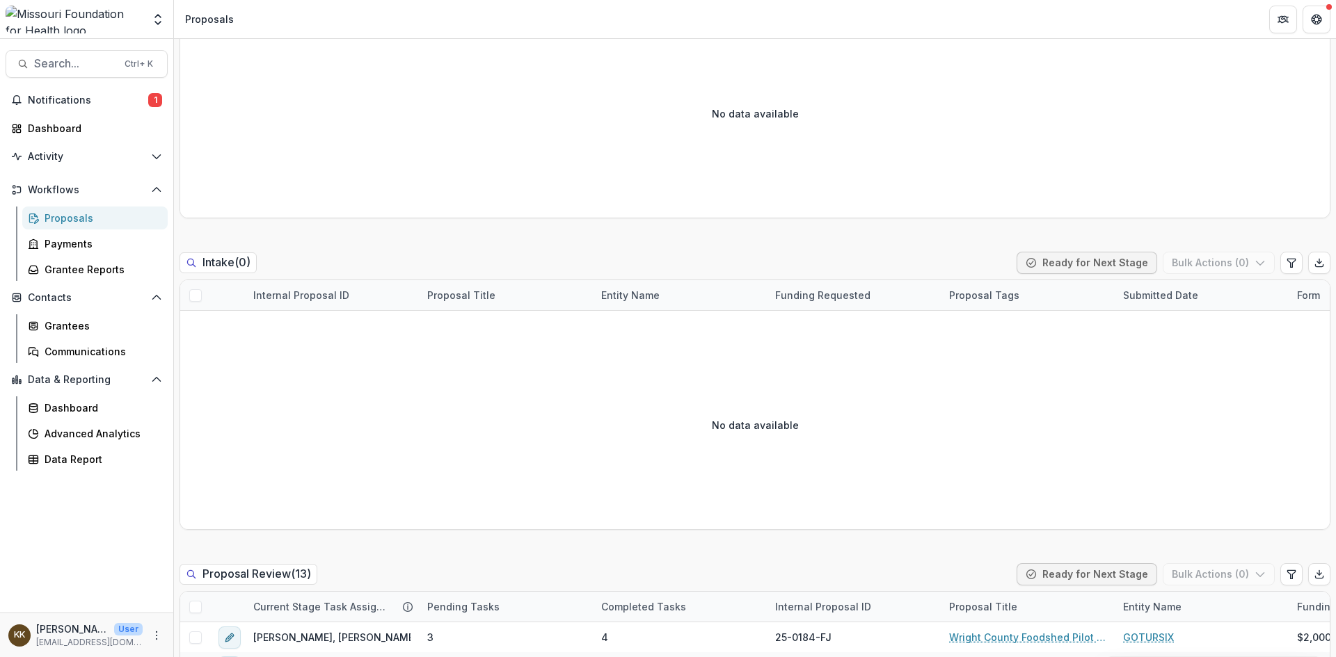
scroll to position [835, 0]
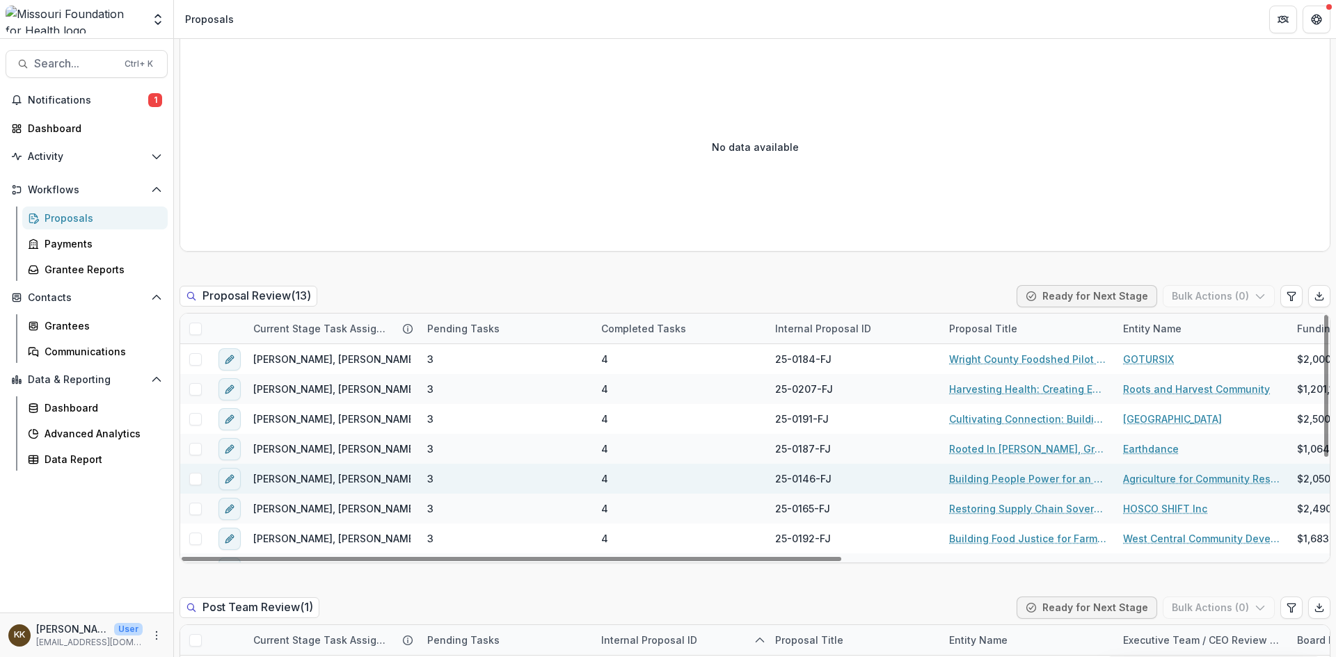
click at [1010, 482] on link "Building People Power for an Equitable, Sustainable Food System" at bounding box center [1027, 479] width 157 height 15
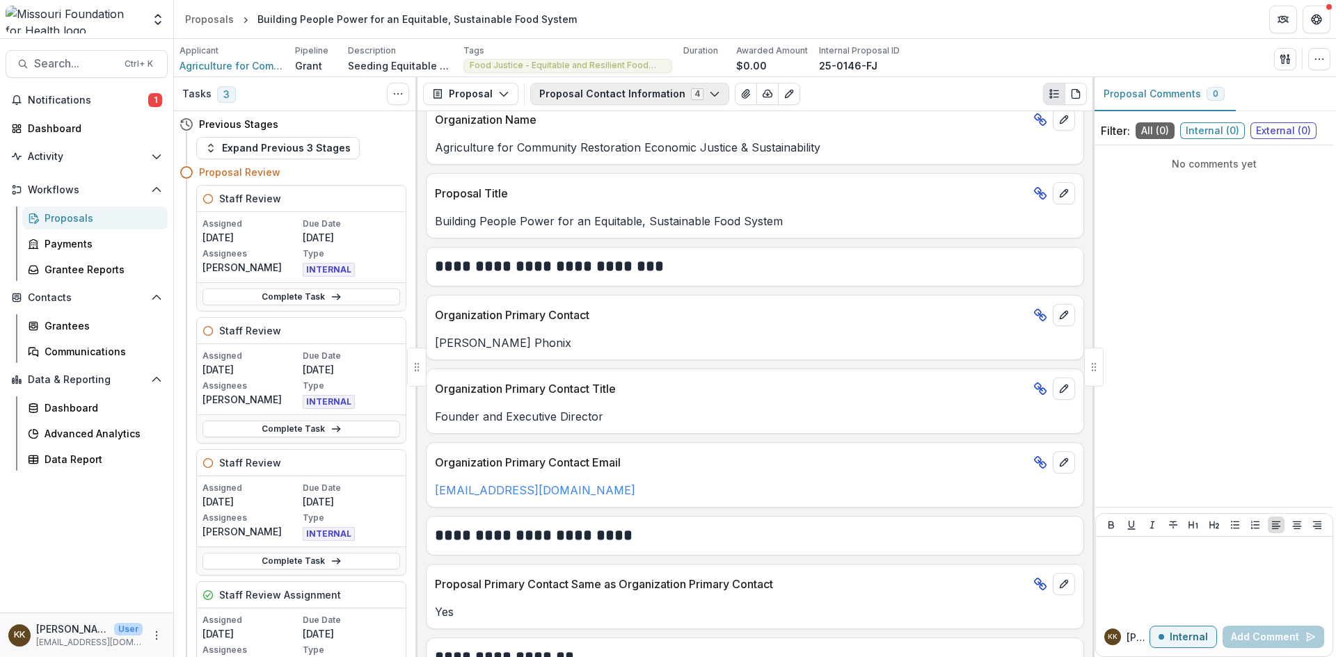
scroll to position [139, 0]
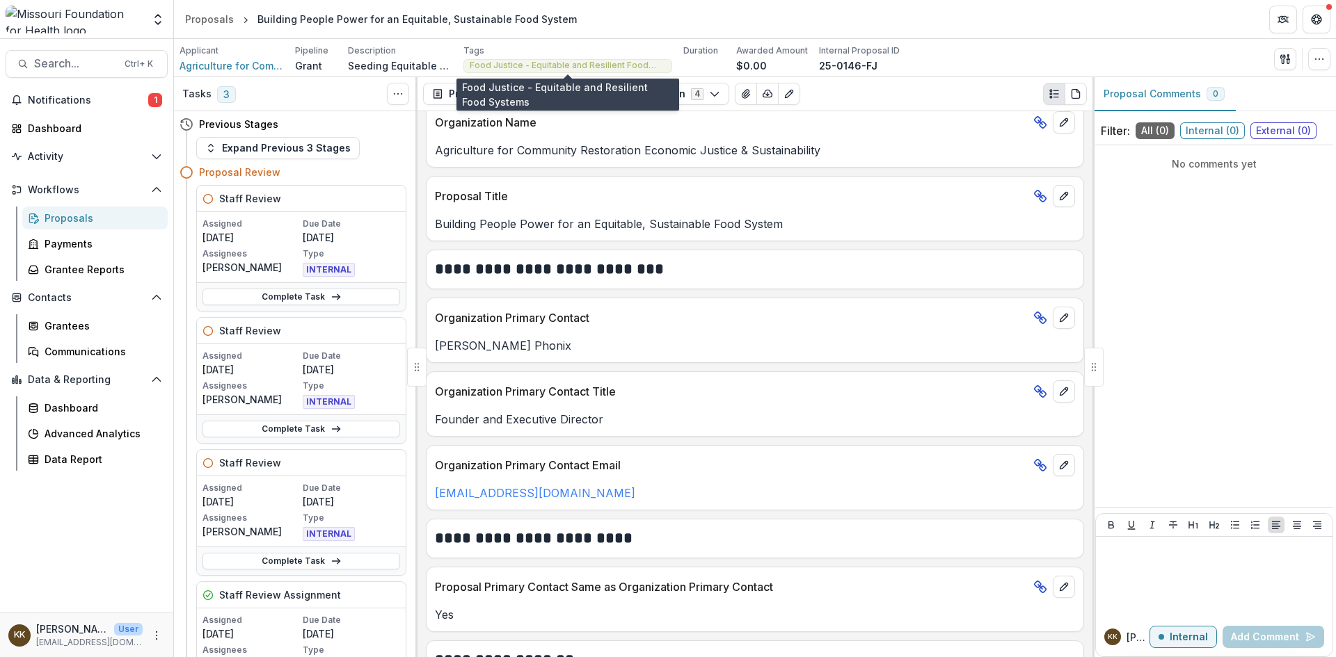
click at [578, 67] on span "Food Justice - Equitable and Resilient Food Systems" at bounding box center [568, 66] width 196 height 10
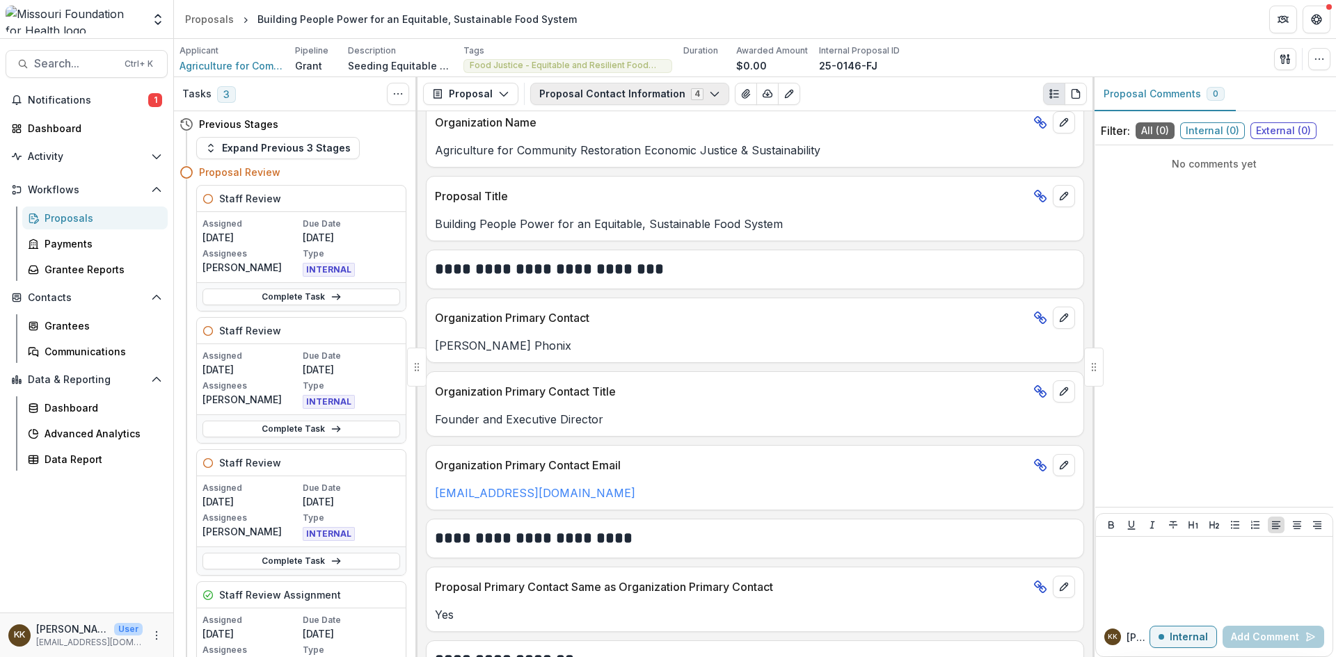
click at [634, 88] on button "Proposal Contact Information 4" at bounding box center [629, 94] width 199 height 22
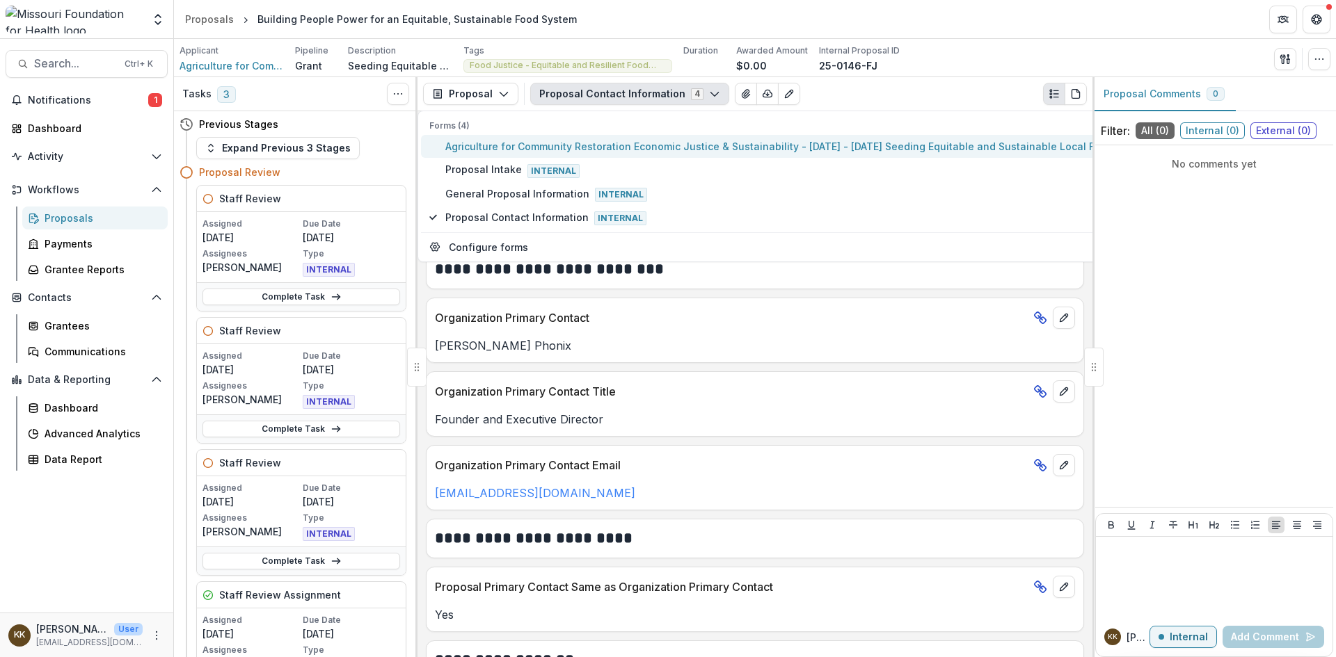
click at [607, 148] on span "Agriculture for Community Restoration Economic Justice & Sustainability - 2025 …" at bounding box center [800, 146] width 711 height 15
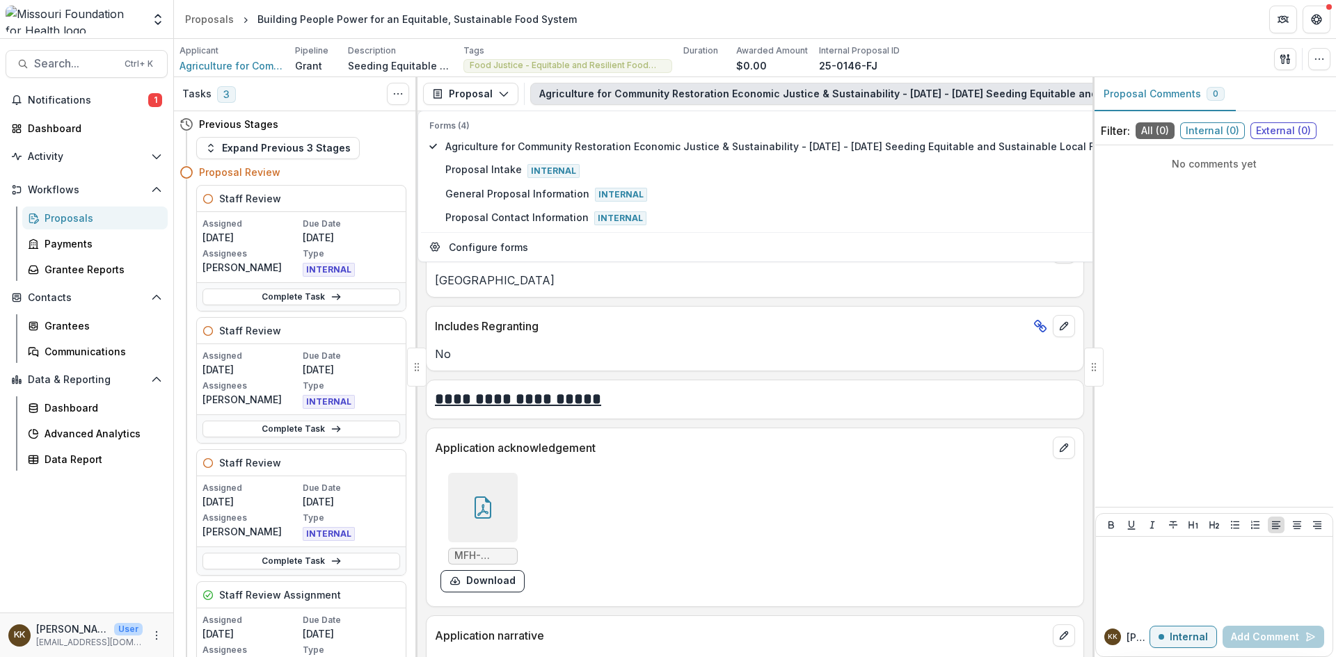
scroll to position [4313, 0]
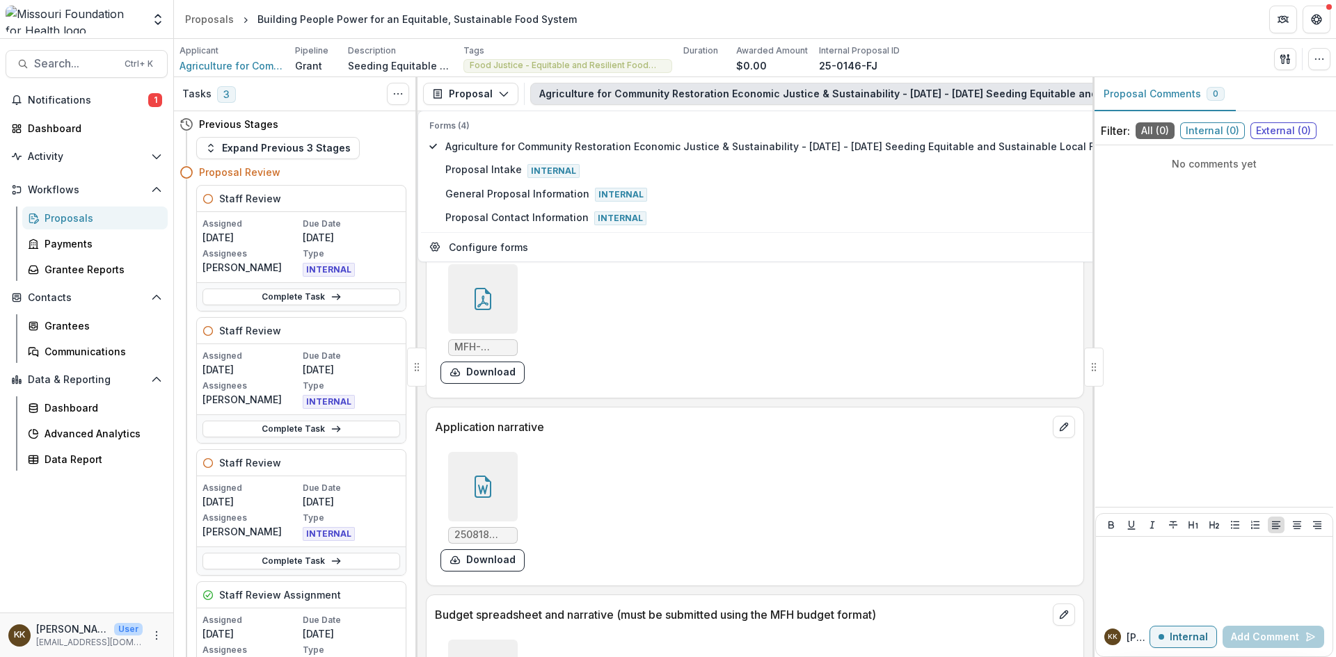
click at [469, 466] on div at bounding box center [483, 487] width 70 height 70
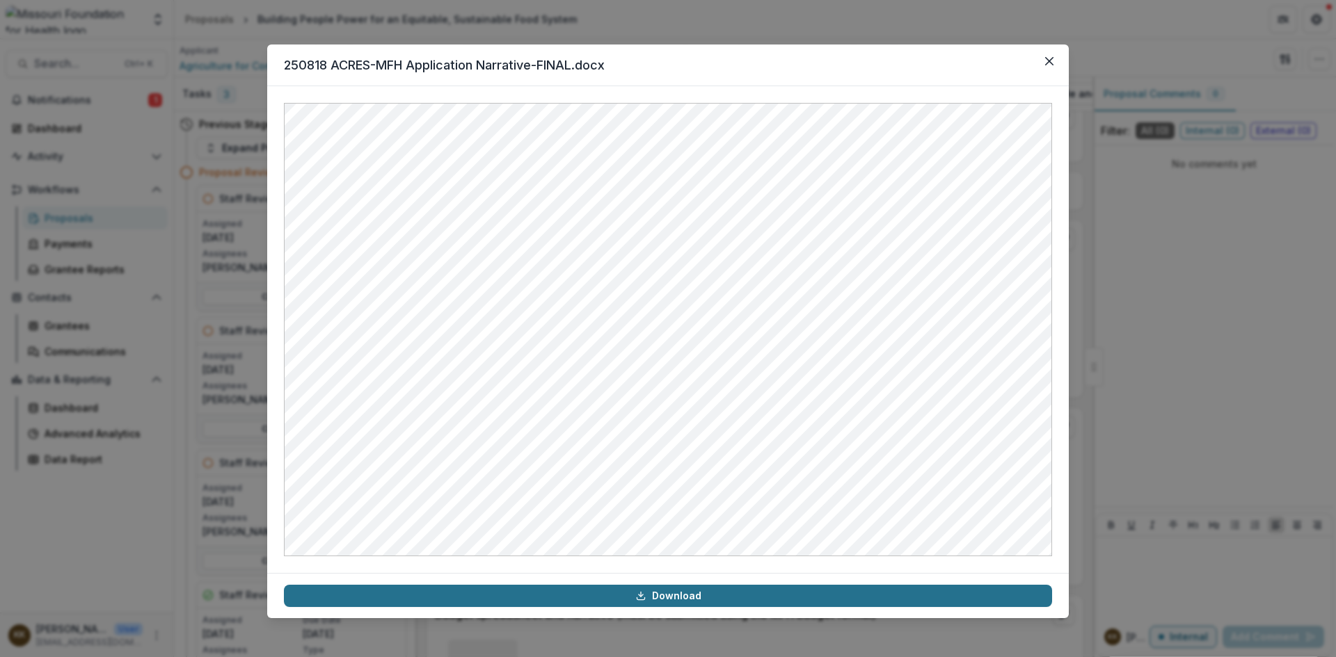
click at [661, 595] on link "Download" at bounding box center [668, 596] width 768 height 22
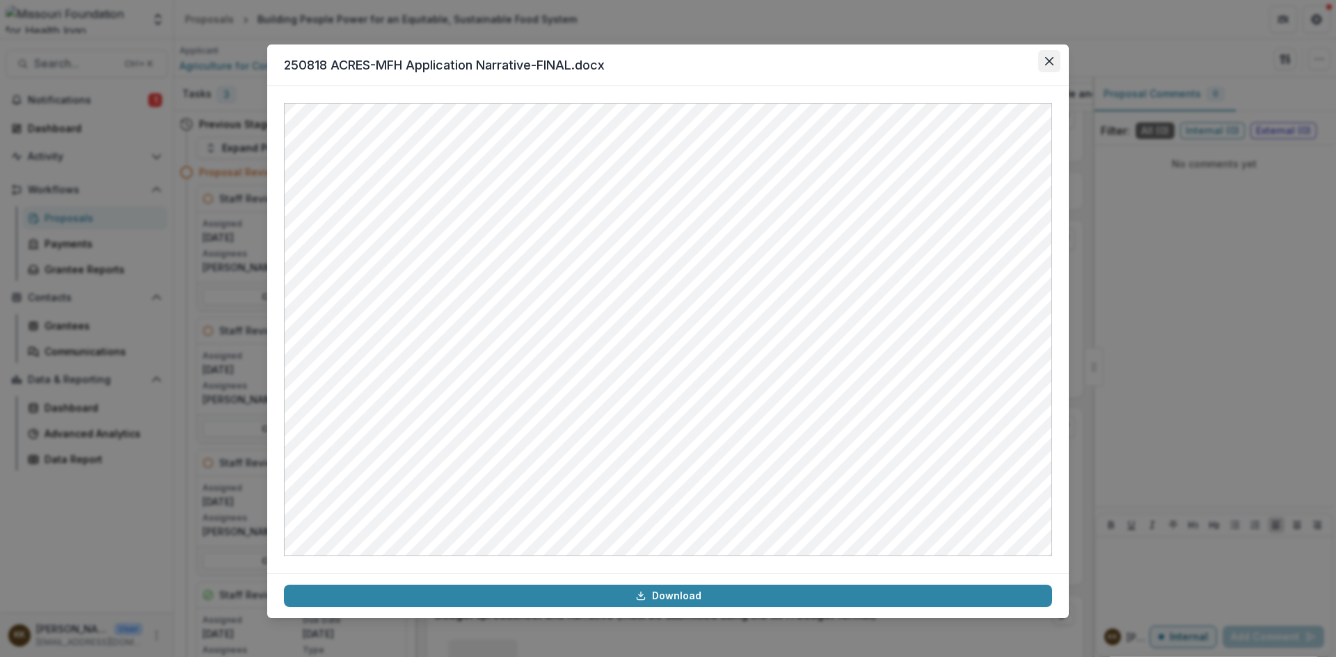
click at [1050, 61] on icon "Close" at bounding box center [1049, 61] width 8 height 8
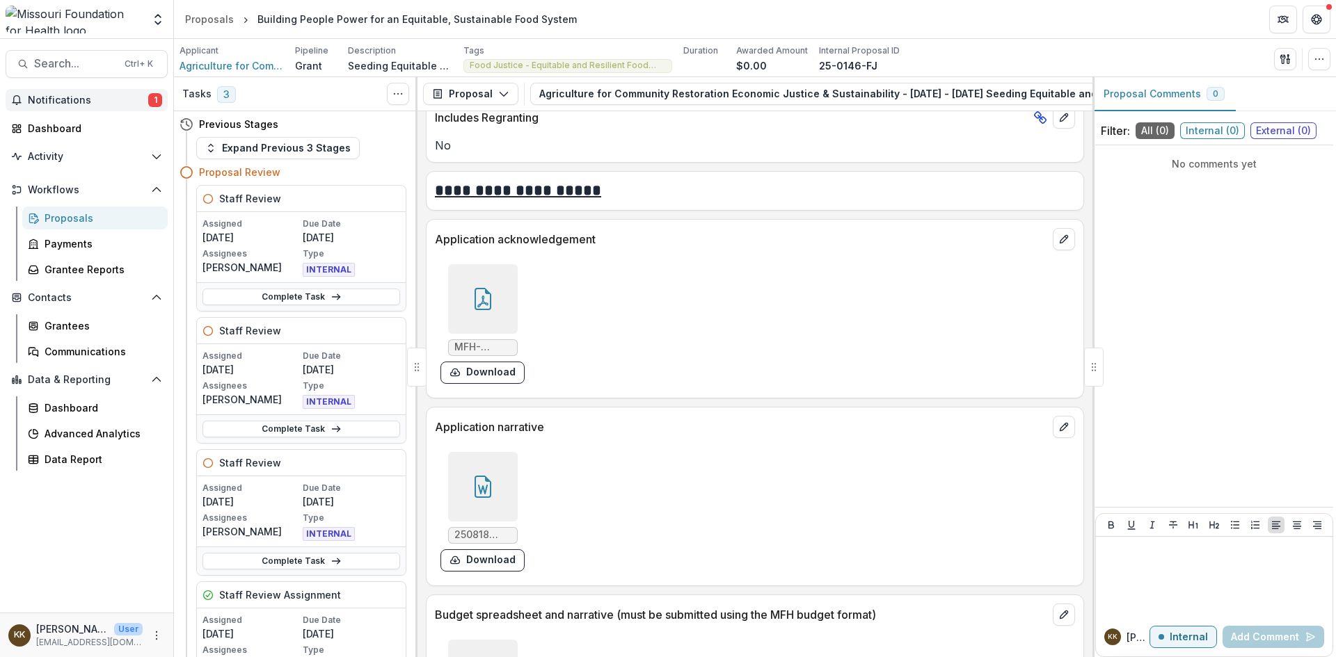
click at [51, 101] on span "Notifications" at bounding box center [88, 101] width 120 height 12
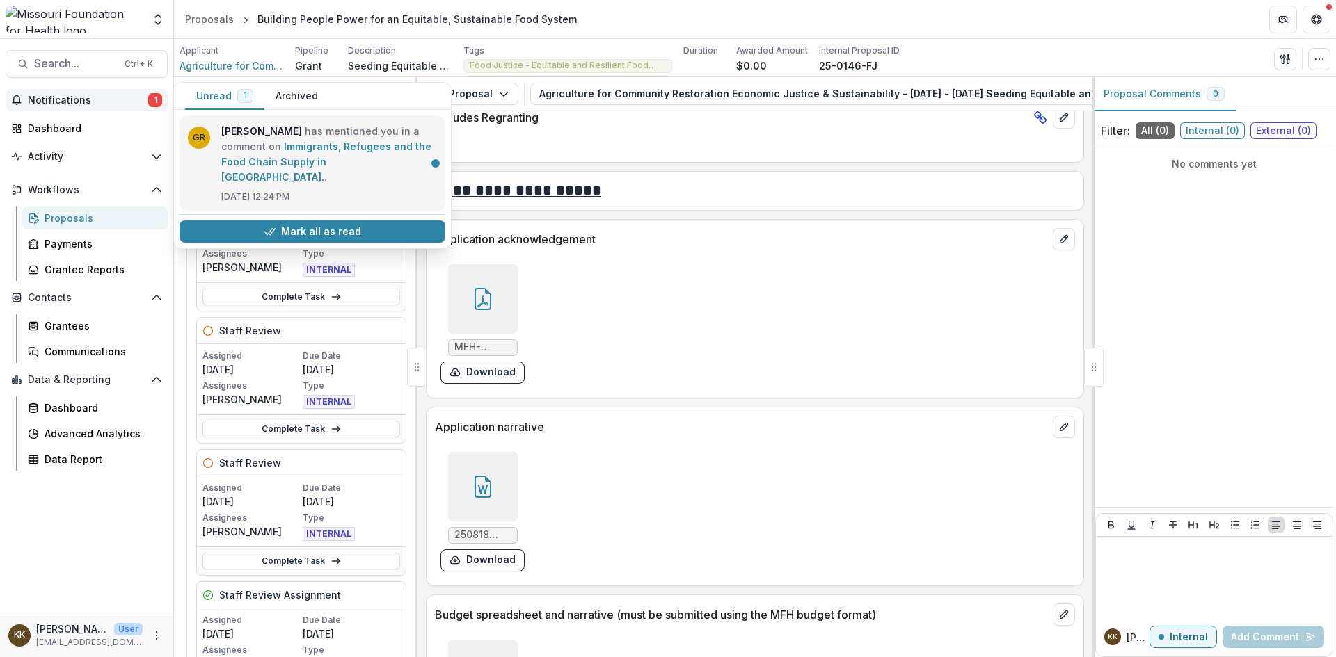
click at [241, 141] on link "Immigrants, Refugees and the Food Chain Supply in [GEOGRAPHIC_DATA]." at bounding box center [326, 162] width 210 height 42
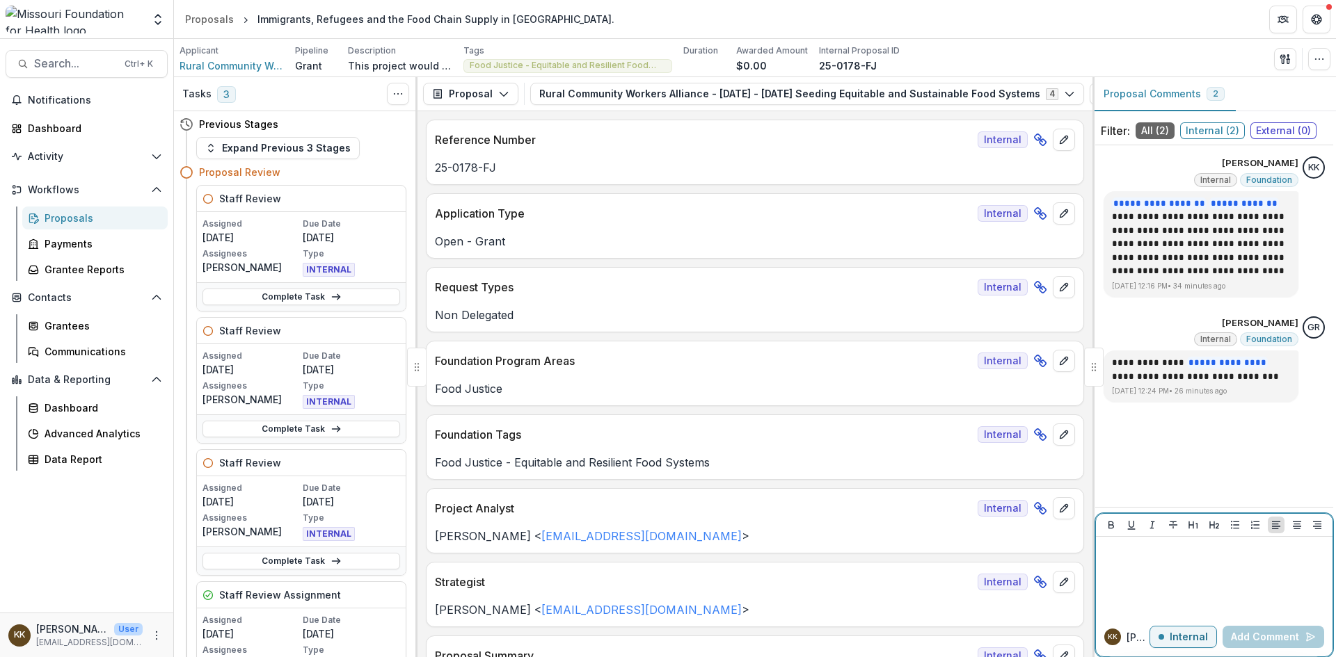
click at [1182, 563] on div at bounding box center [1213, 578] width 225 height 70
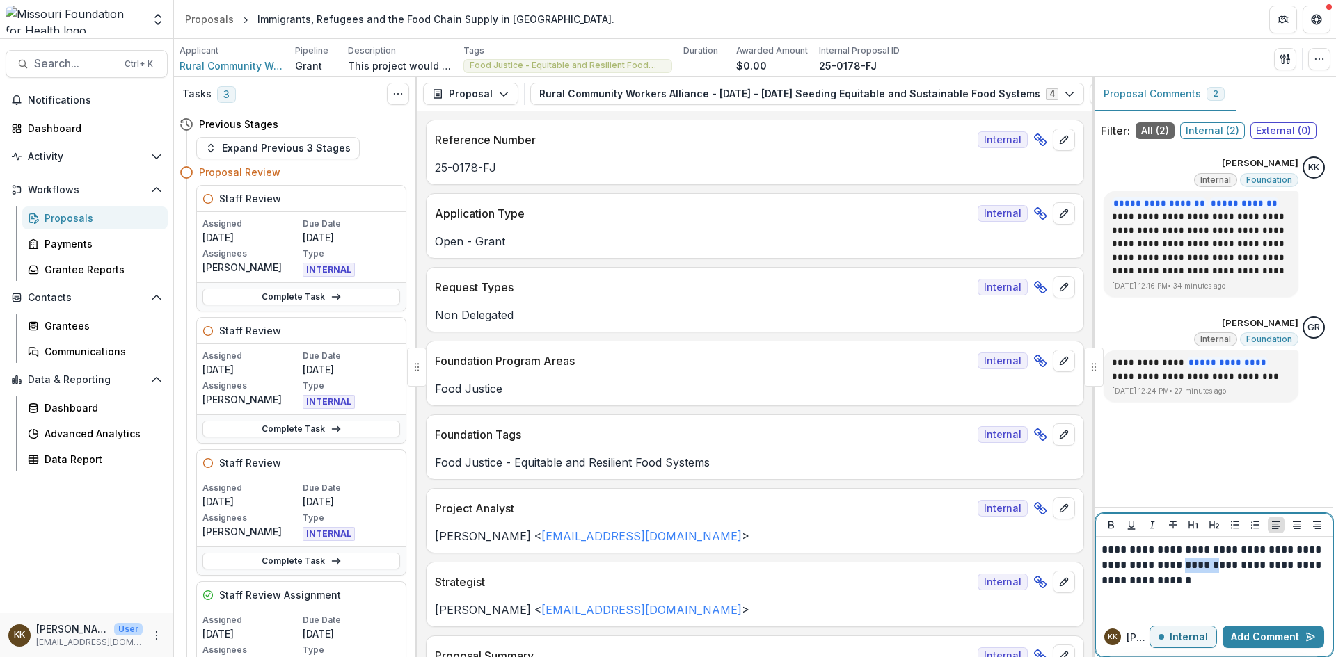
drag, startPoint x: 1166, startPoint y: 563, endPoint x: 1203, endPoint y: 563, distance: 37.6
click at [1203, 563] on p "**********" at bounding box center [1213, 566] width 225 height 46
click at [1230, 579] on p "**********" at bounding box center [1213, 566] width 225 height 46
click at [1269, 635] on button "Add Comment" at bounding box center [1273, 637] width 102 height 22
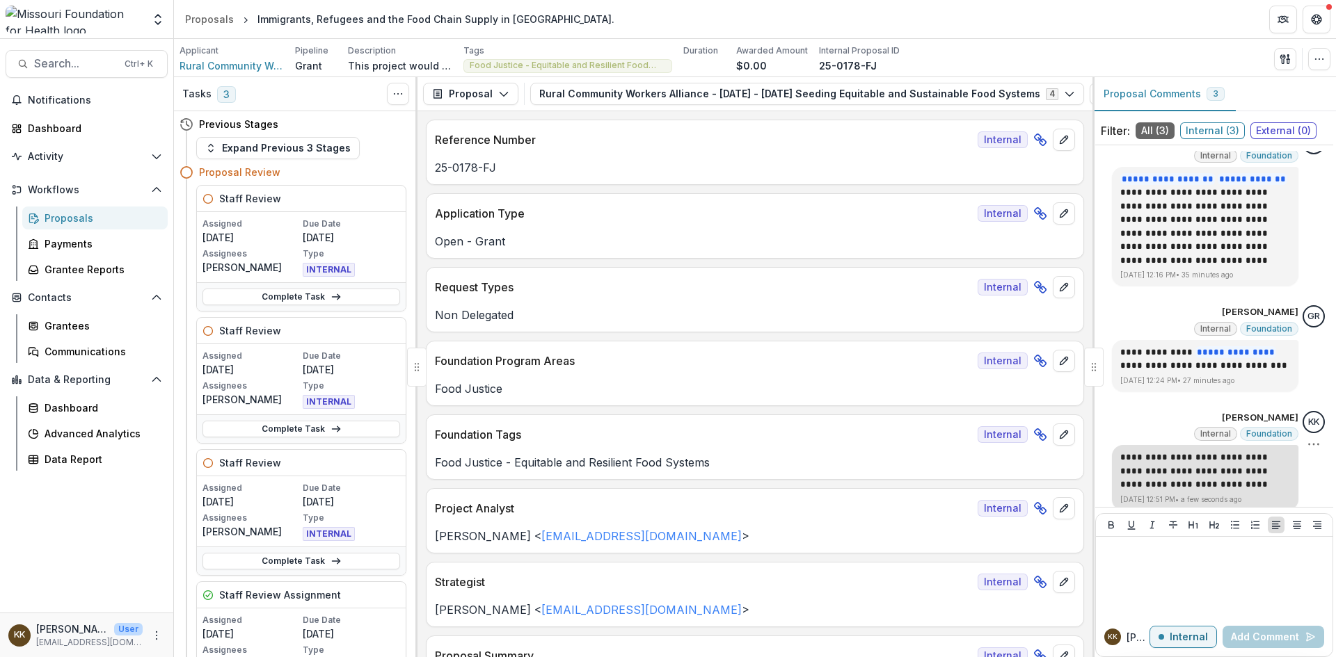
scroll to position [35, 0]
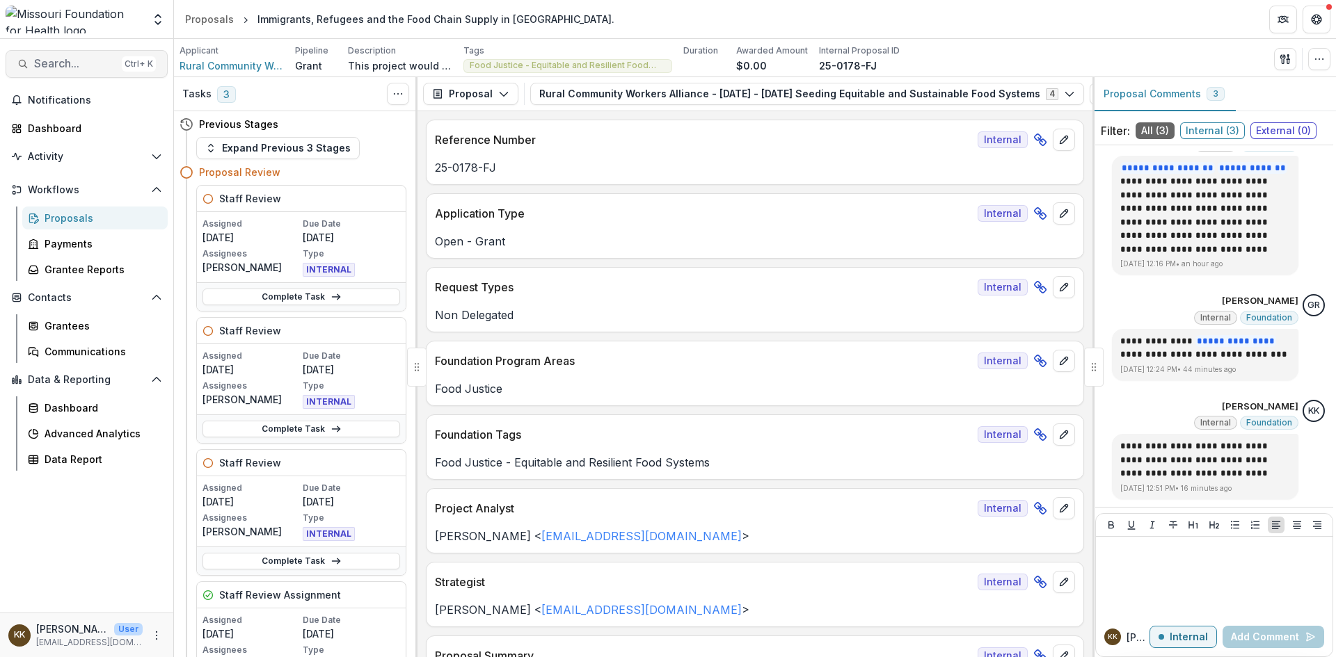
click at [80, 67] on span "Search..." at bounding box center [75, 63] width 82 height 13
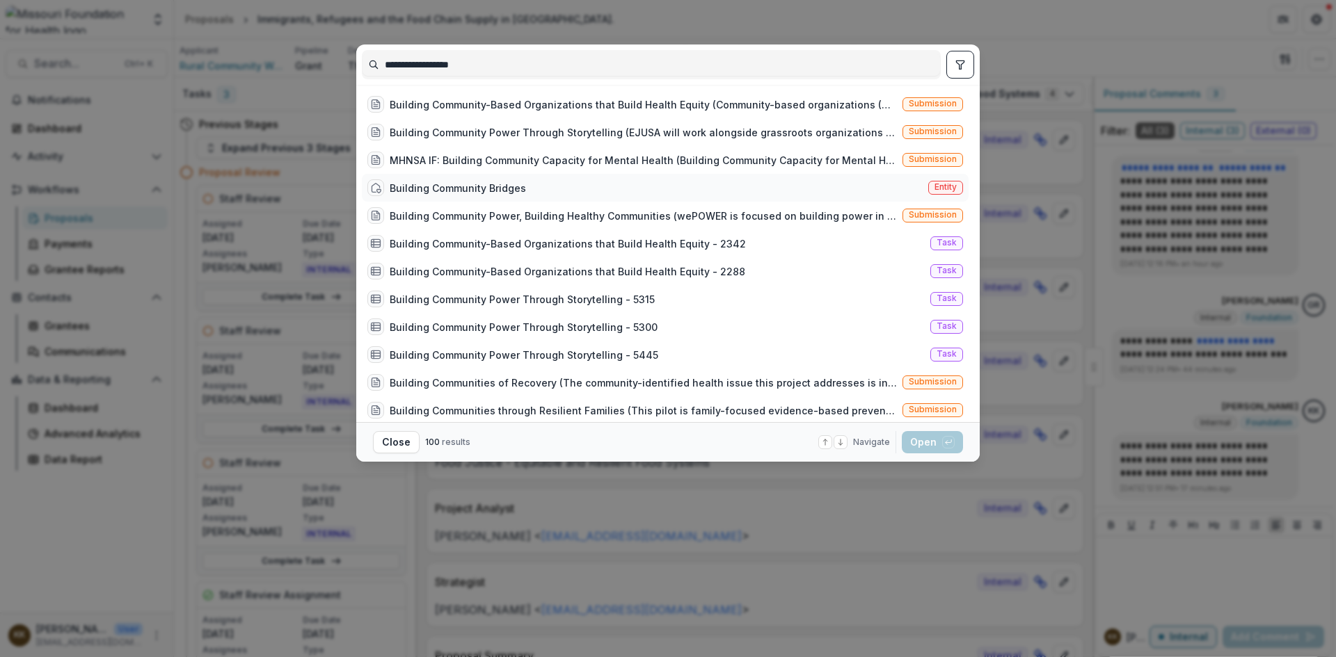
type input "**********"
click at [481, 184] on div "Building Community Bridges" at bounding box center [458, 188] width 136 height 15
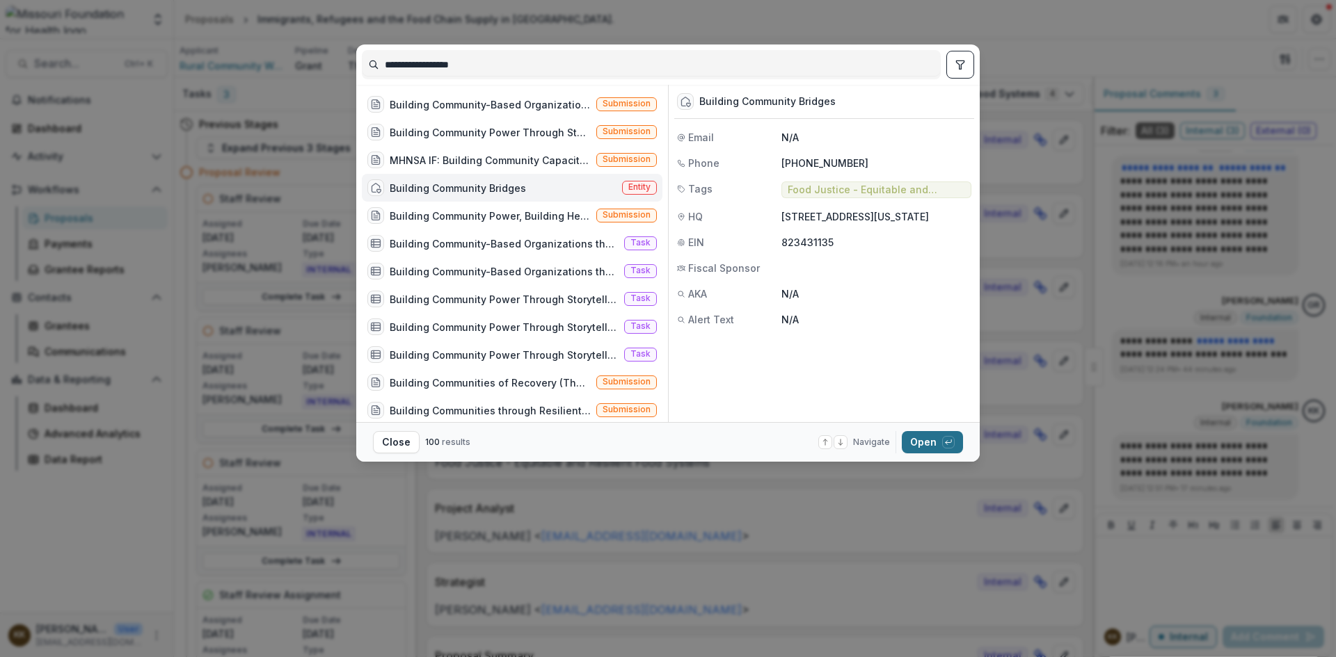
click at [928, 446] on button "Open with enter key" at bounding box center [931, 442] width 61 height 22
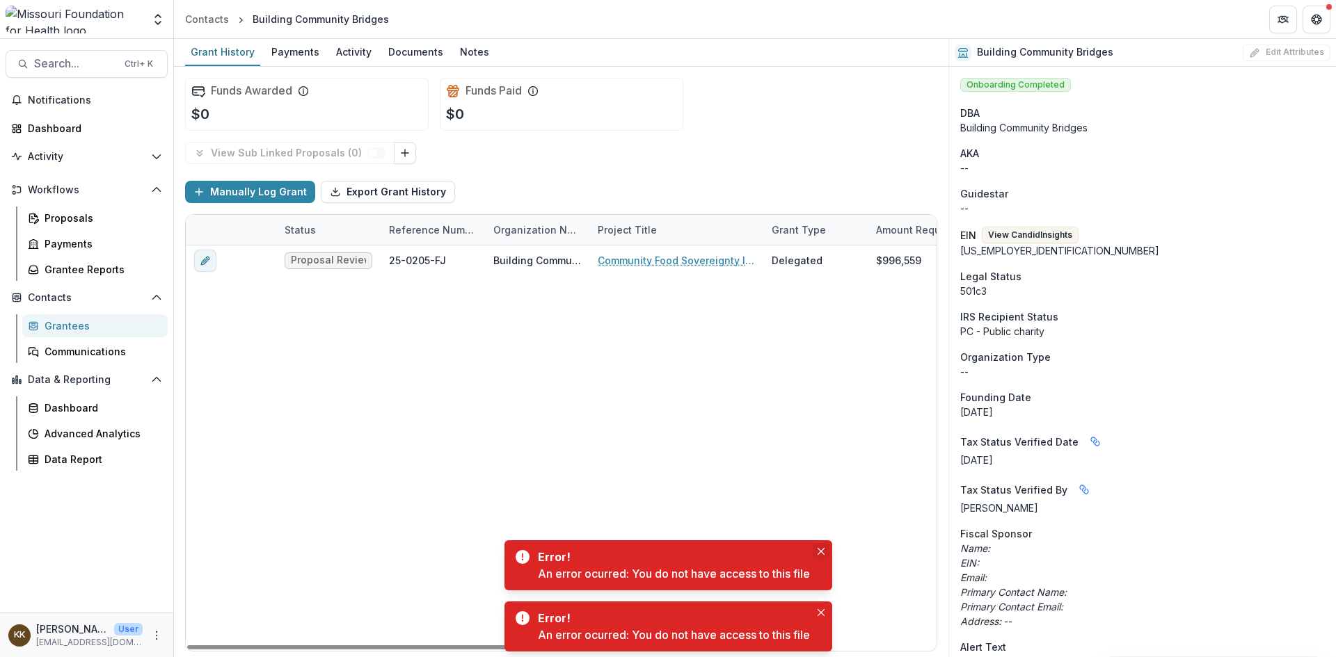
click at [824, 553] on icon "Close" at bounding box center [820, 551] width 7 height 7
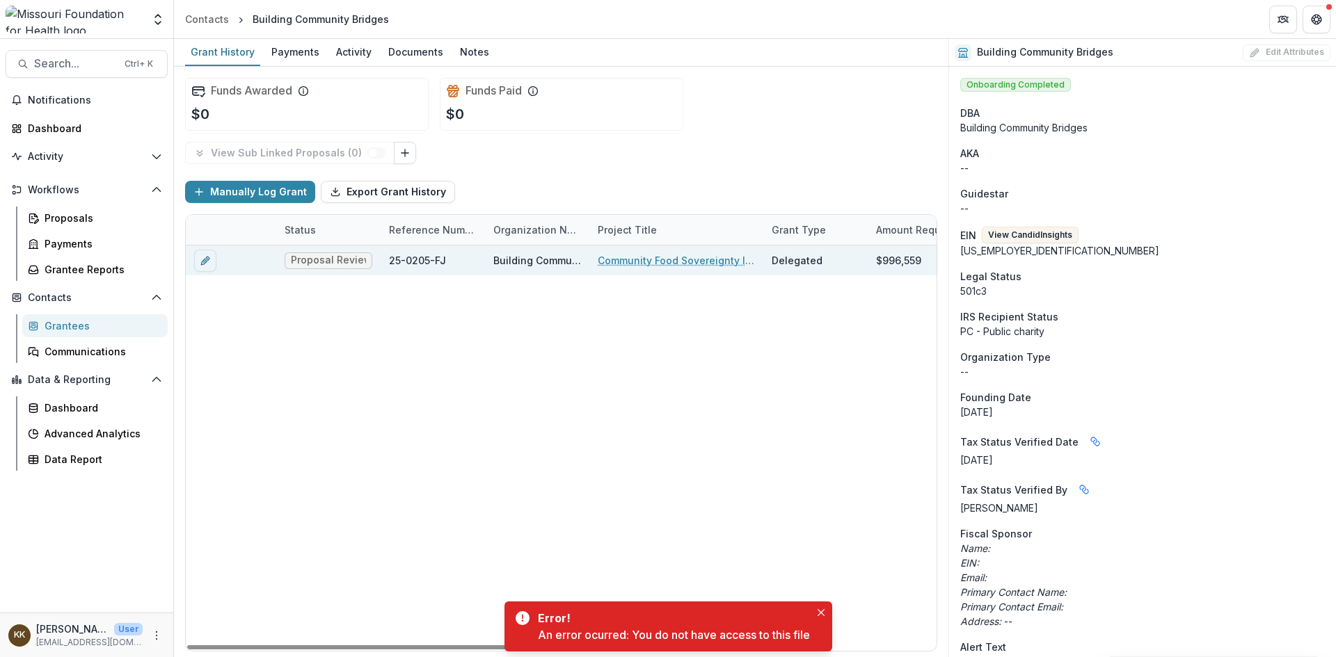
click at [647, 263] on link "Community Food Sovereignty Initiative (CFSI)" at bounding box center [676, 260] width 157 height 15
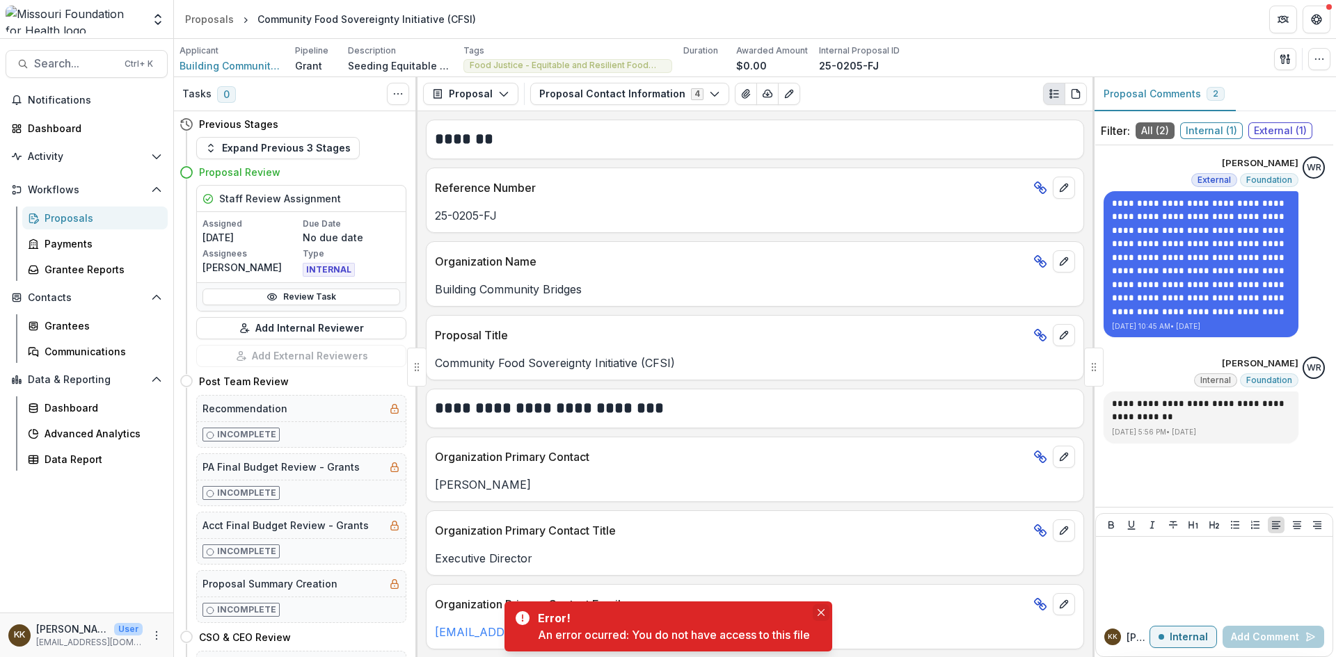
click at [821, 609] on icon "Close" at bounding box center [820, 612] width 7 height 7
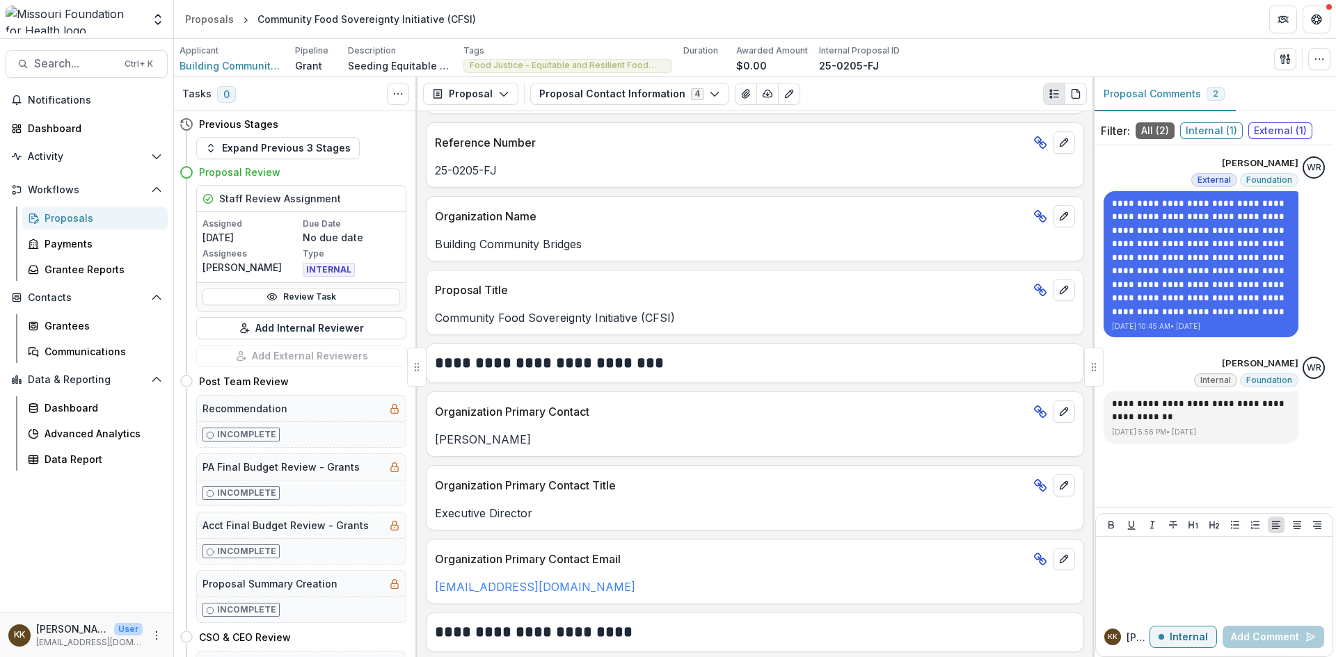
scroll to position [70, 0]
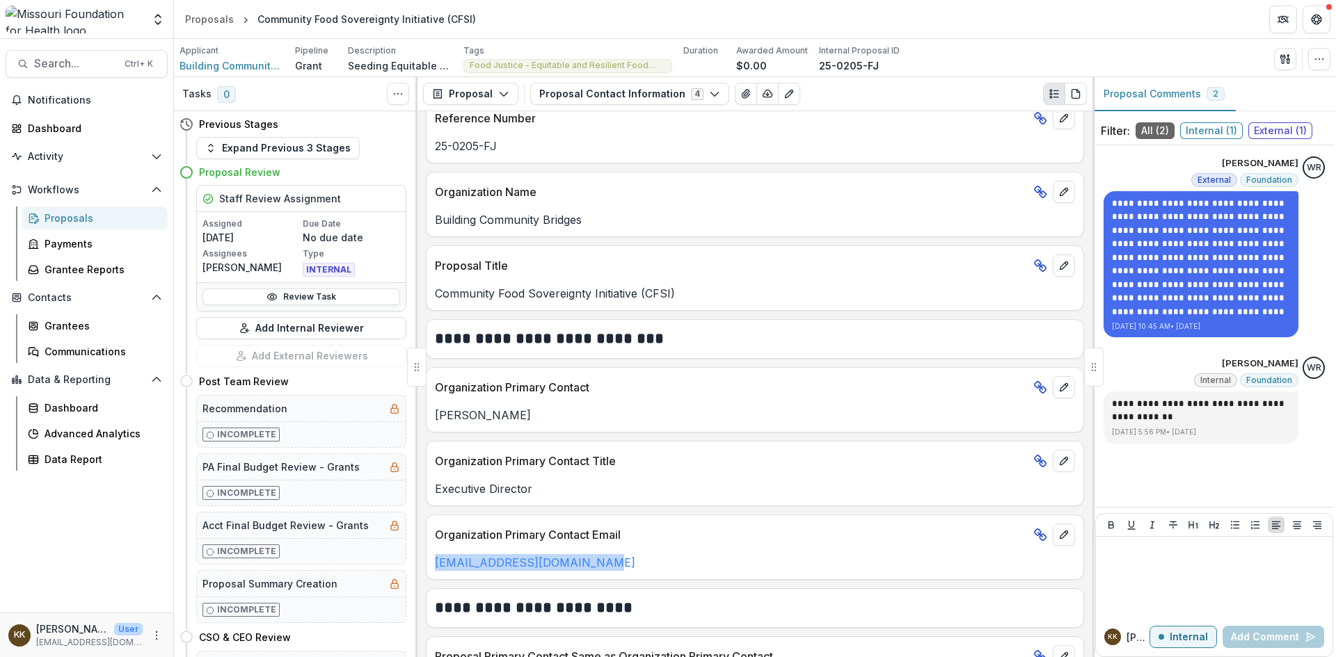
drag, startPoint x: 623, startPoint y: 563, endPoint x: 431, endPoint y: 568, distance: 191.3
click at [431, 568] on div "aliciaedwardsbcb@gmail.com" at bounding box center [754, 562] width 657 height 17
copy link "aliciaedwardsbcb@gmail.com"
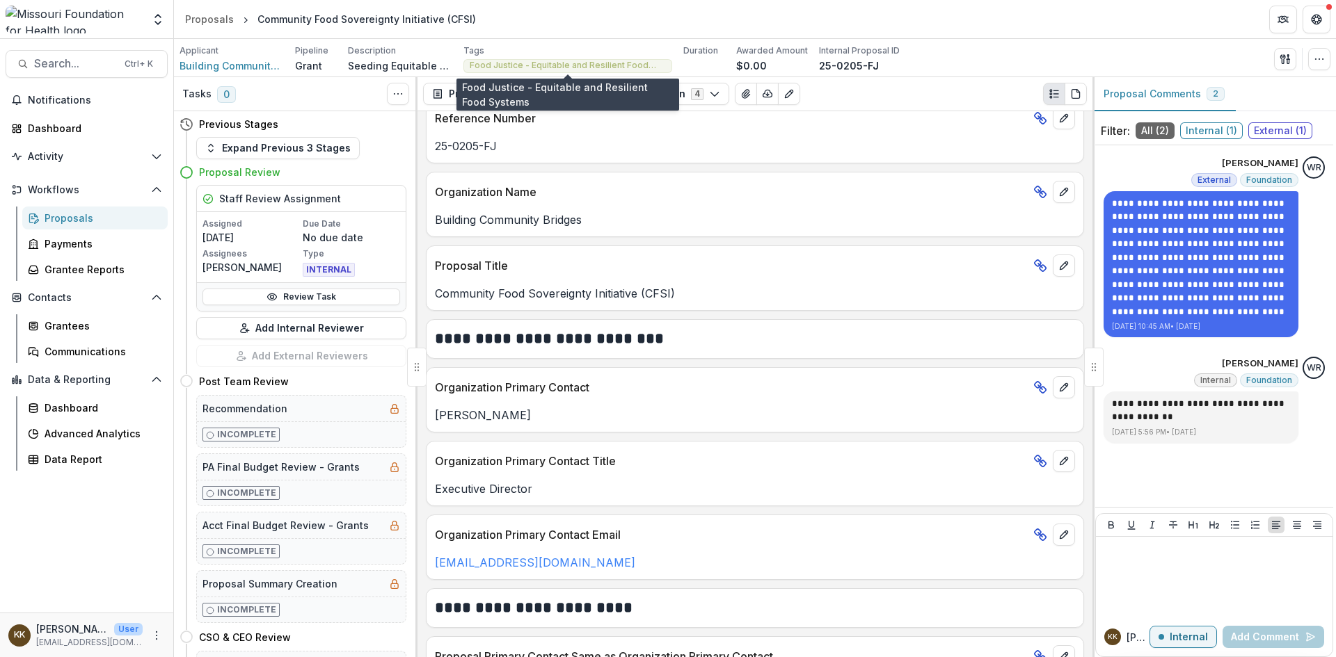
click at [531, 67] on span "Food Justice - Equitable and Resilient Food Systems" at bounding box center [568, 66] width 196 height 10
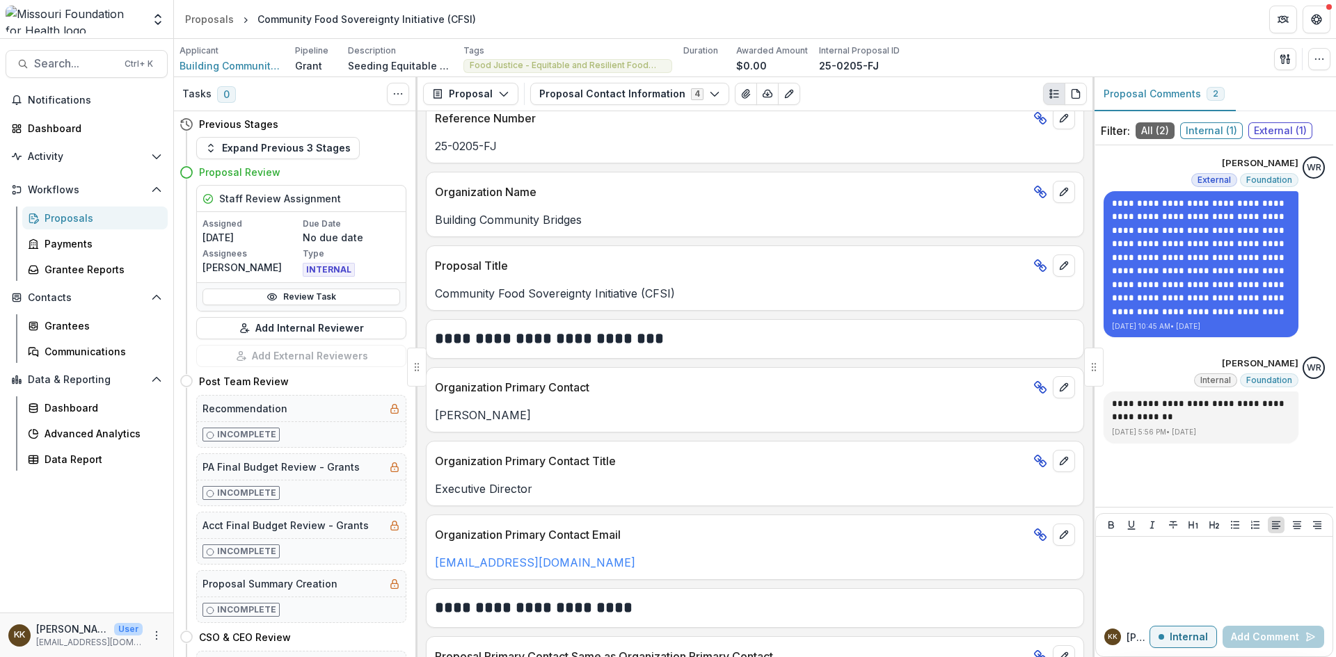
click at [534, 63] on span "Food Justice - Equitable and Resilient Food Systems" at bounding box center [568, 66] width 196 height 10
click at [612, 95] on button "Proposal Contact Information 4" at bounding box center [629, 94] width 199 height 22
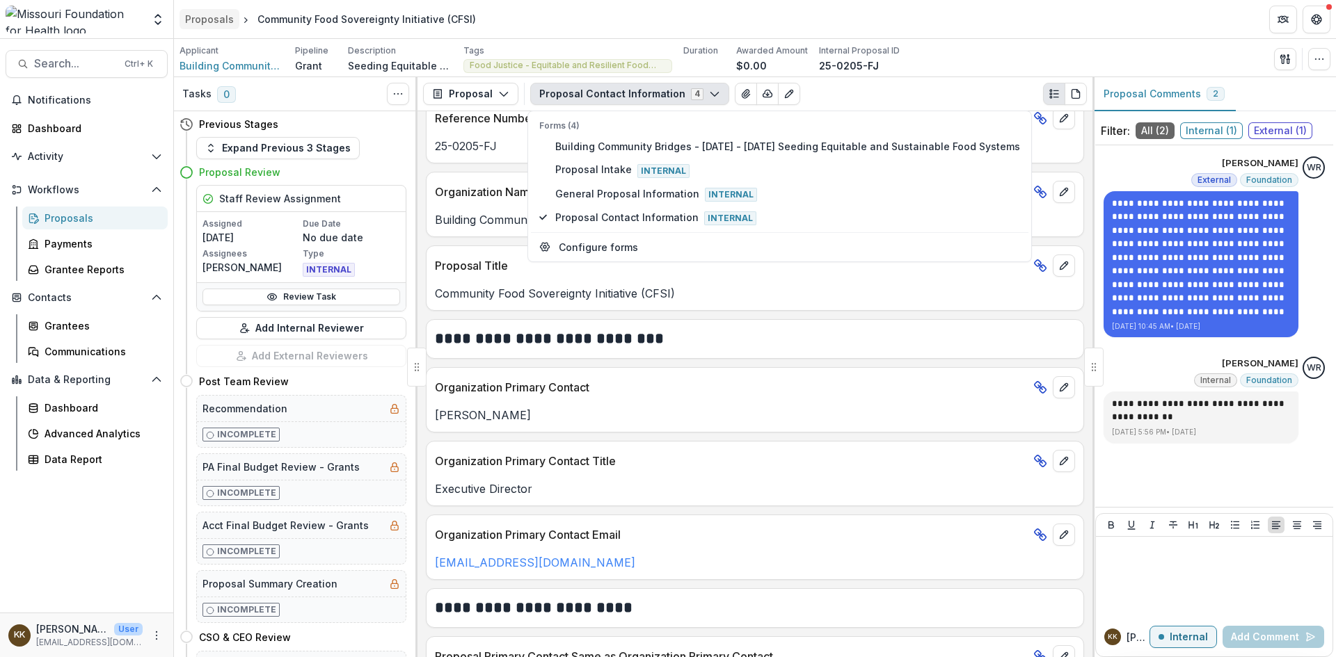
click at [203, 16] on div "Proposals" at bounding box center [209, 19] width 49 height 15
